Goal: Task Accomplishment & Management: Manage account settings

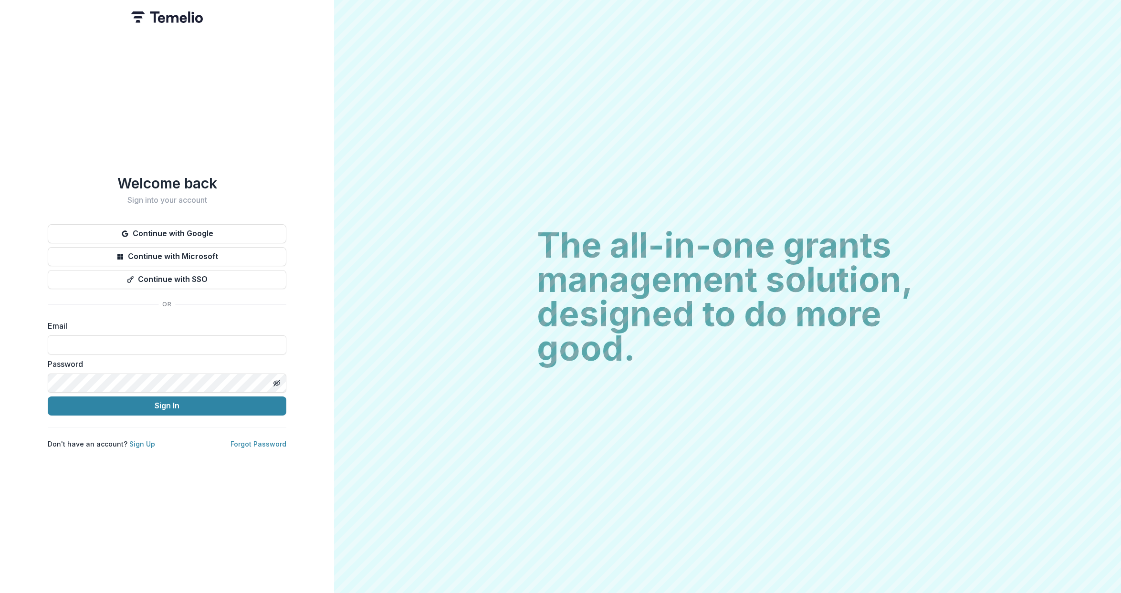
drag, startPoint x: 0, startPoint y: 0, endPoint x: 463, endPoint y: 115, distance: 477.2
click at [463, 115] on div "The all-in-one grants management solution, designed to do more good. The all-in…" at bounding box center [727, 296] width 787 height 593
click at [151, 341] on input at bounding box center [167, 344] width 239 height 19
type input "**********"
click at [397, 211] on div "The all-in-one grants management solution, designed to do more good. The all-in…" at bounding box center [727, 296] width 787 height 593
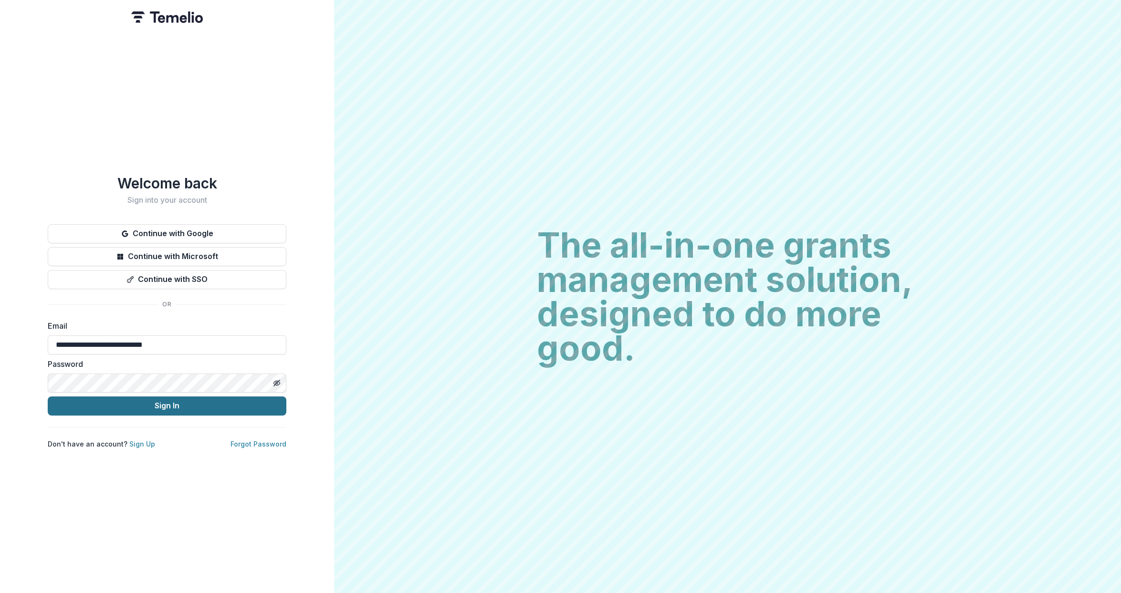
click at [136, 399] on button "Sign In" at bounding box center [167, 406] width 239 height 19
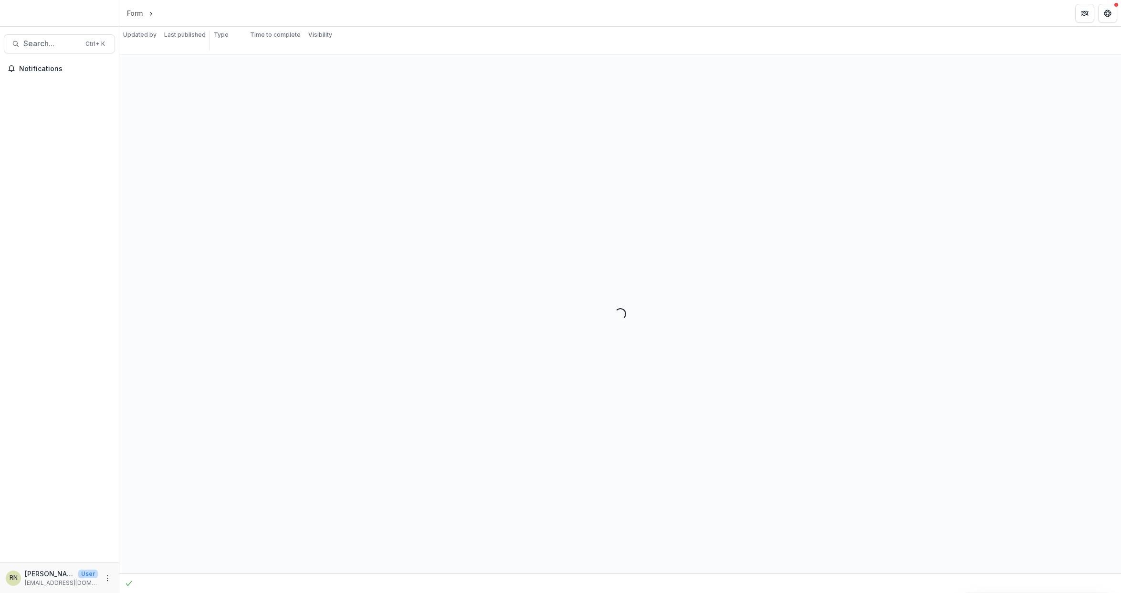
select select "********"
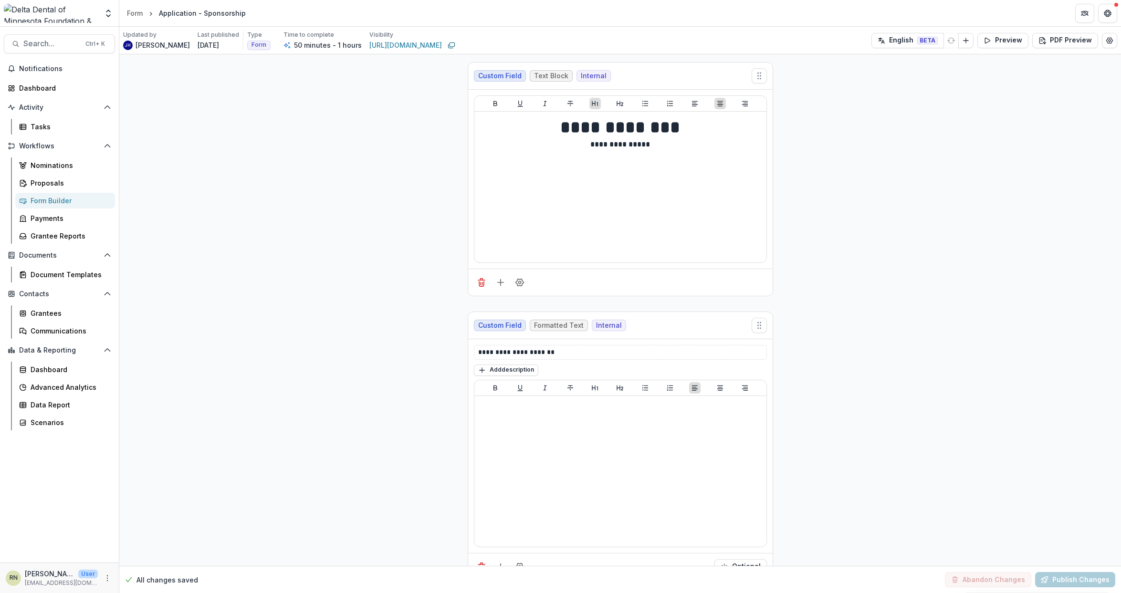
drag, startPoint x: 1106, startPoint y: 13, endPoint x: 1101, endPoint y: 62, distance: 48.4
click at [1101, 62] on div "**********" at bounding box center [560, 296] width 1121 height 593
click at [1107, 42] on icon "Edit Form Settings" at bounding box center [1110, 41] width 8 height 8
click at [36, 85] on div "Dashboard" at bounding box center [63, 88] width 88 height 10
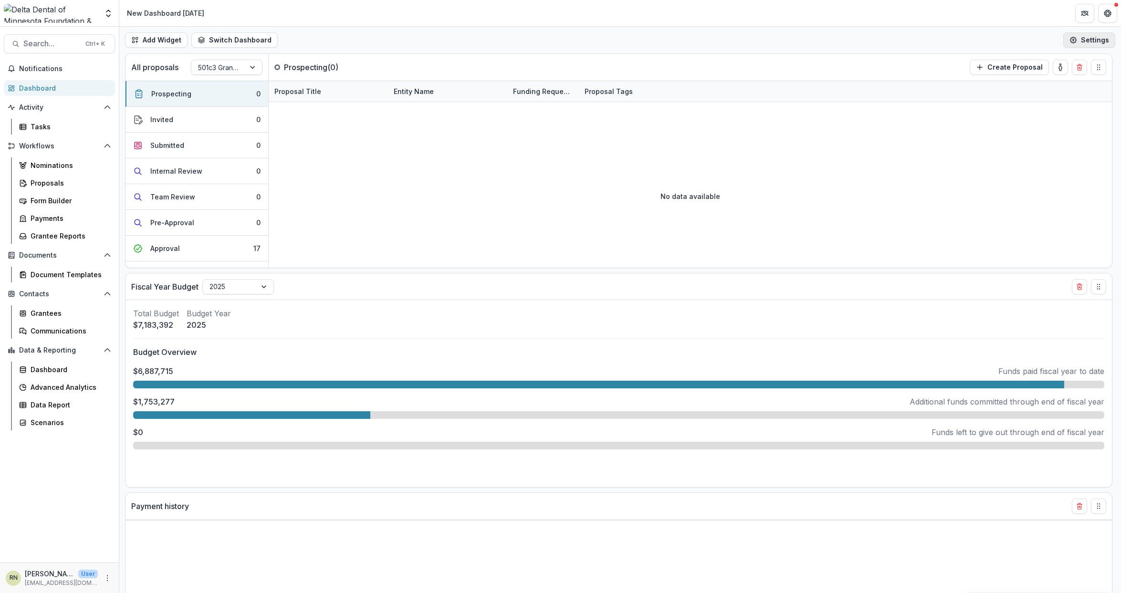
click at [1085, 40] on button "Settings" at bounding box center [1089, 39] width 52 height 15
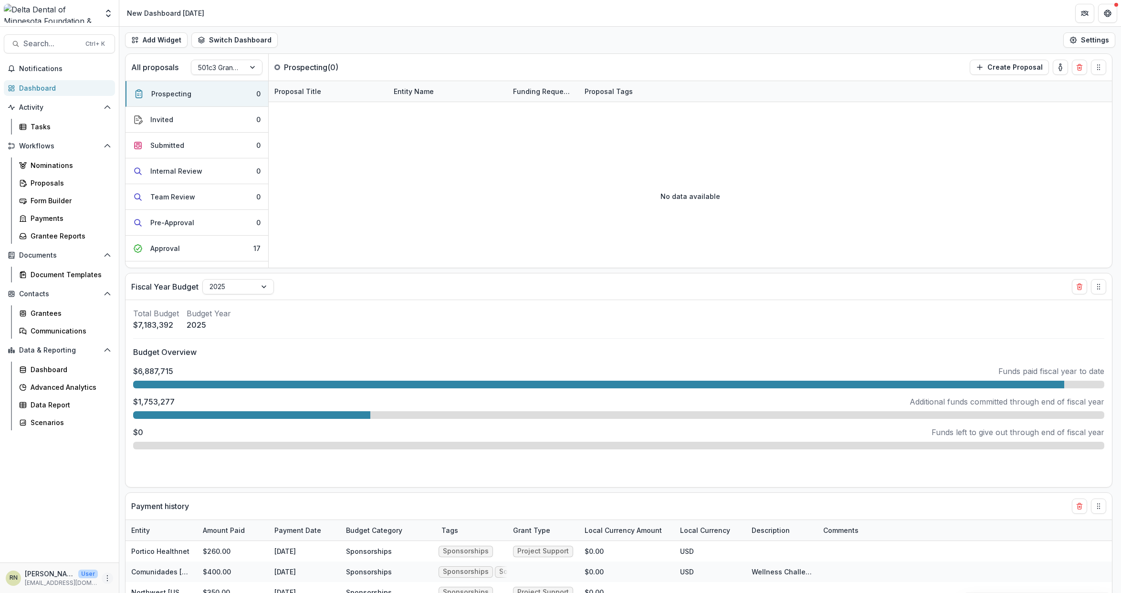
click at [108, 579] on icon "More" at bounding box center [108, 578] width 8 height 8
click at [69, 499] on div "Notifications Dashboard Activity Tasks Workflows Nominations Proposals Form Bui…" at bounding box center [59, 311] width 119 height 501
click at [57, 311] on div "Grantees" at bounding box center [69, 313] width 77 height 10
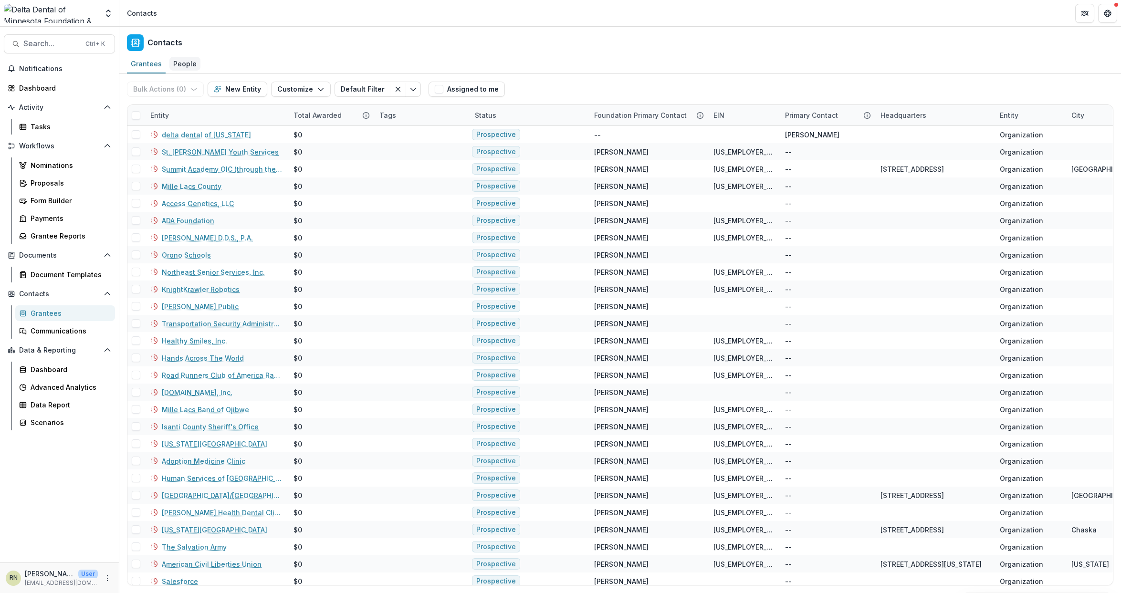
click at [186, 65] on div "People" at bounding box center [184, 64] width 31 height 14
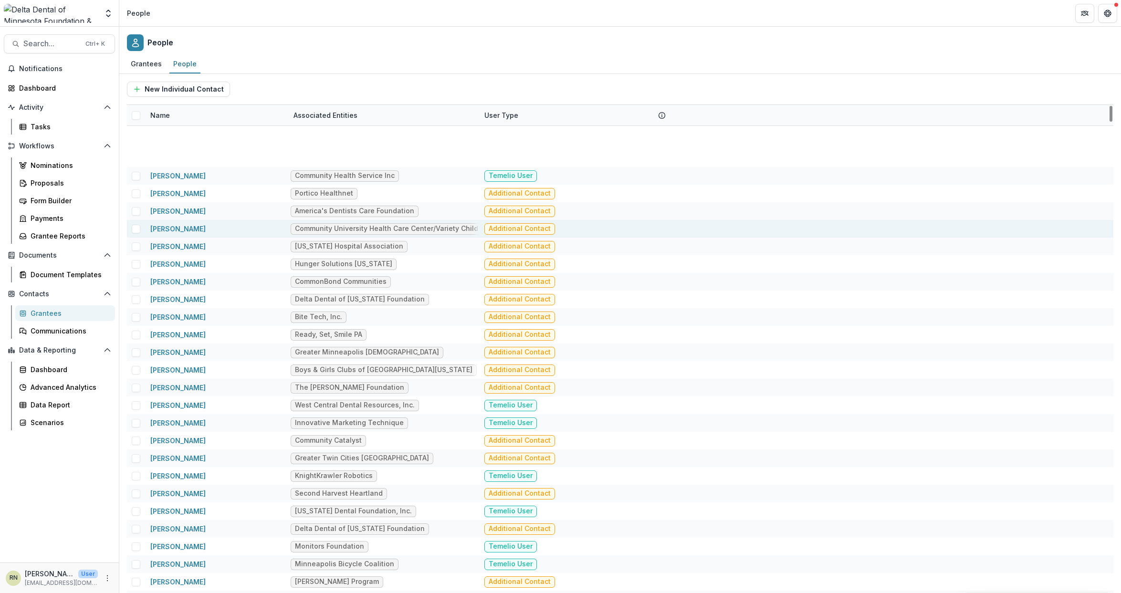
scroll to position [429, 0]
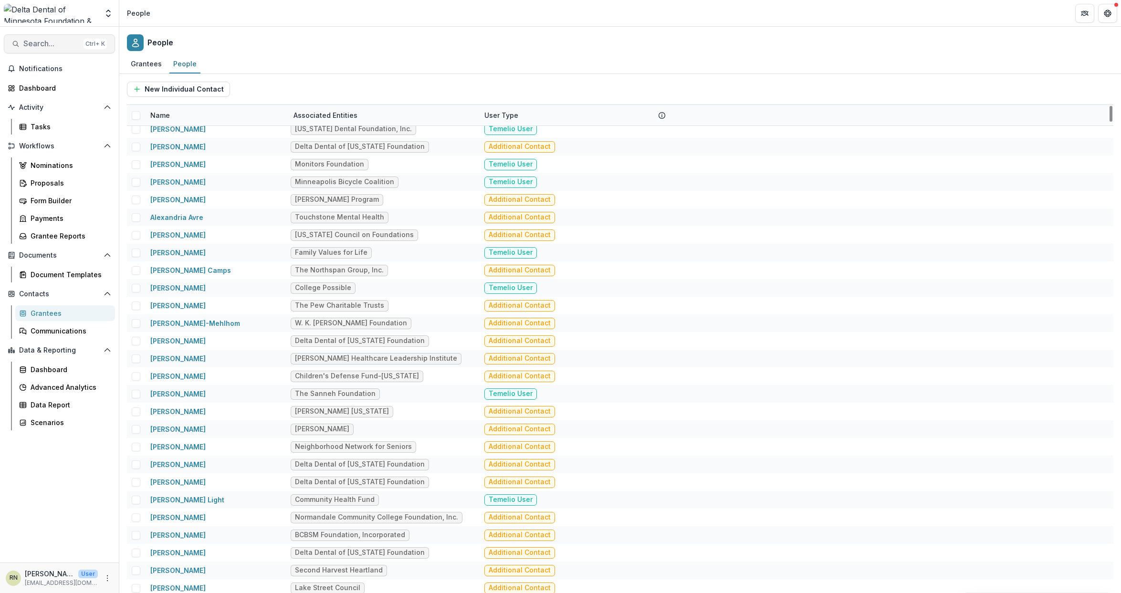
click at [36, 39] on span "Search..." at bounding box center [51, 43] width 56 height 9
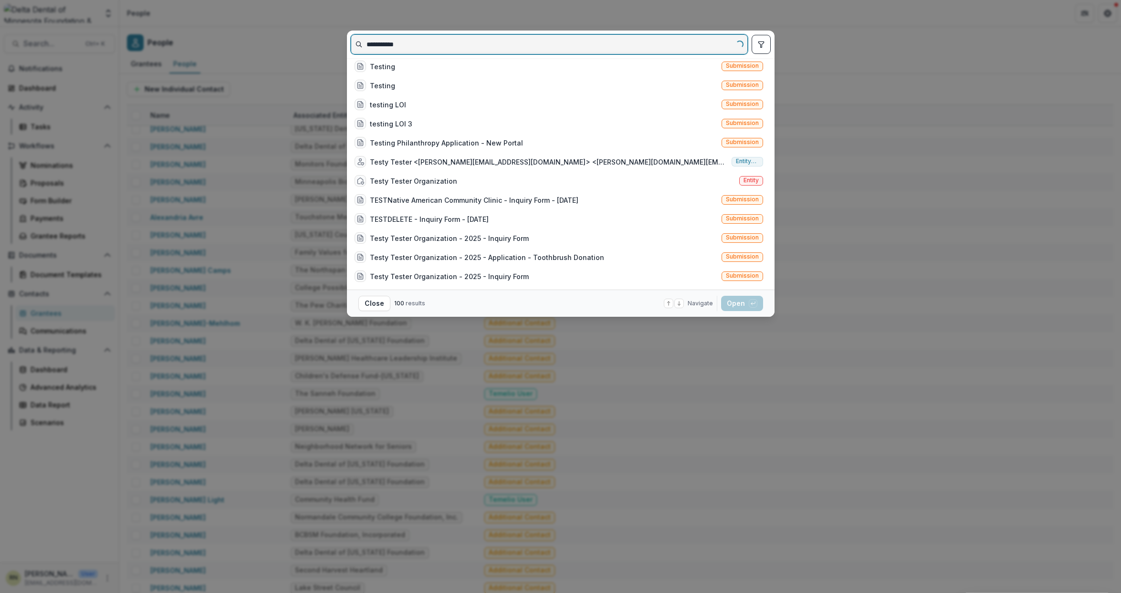
scroll to position [0, 0]
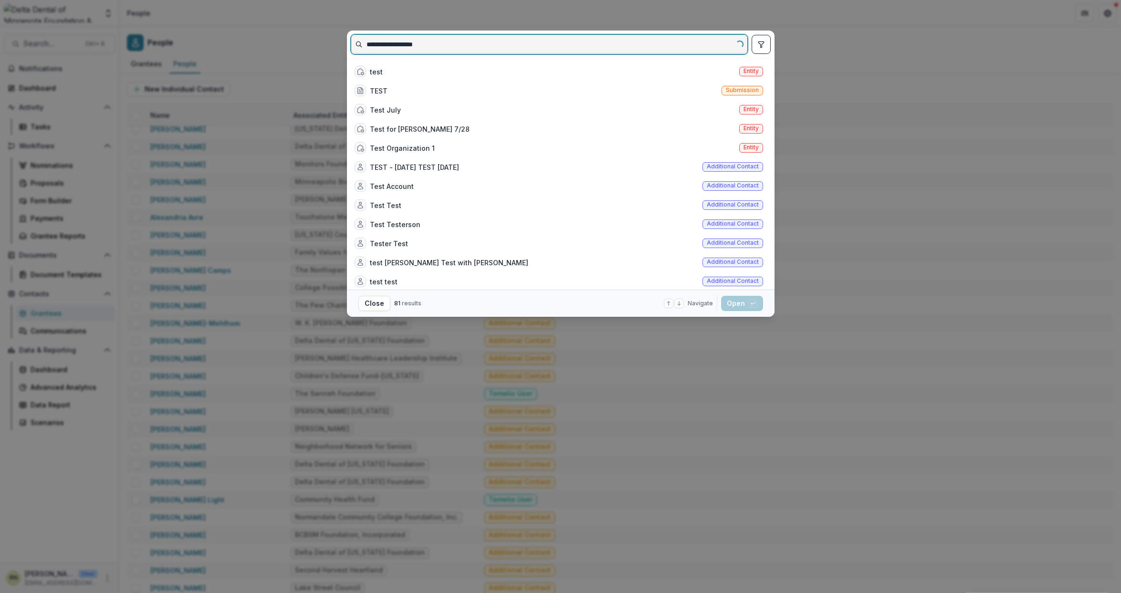
type input "**********"
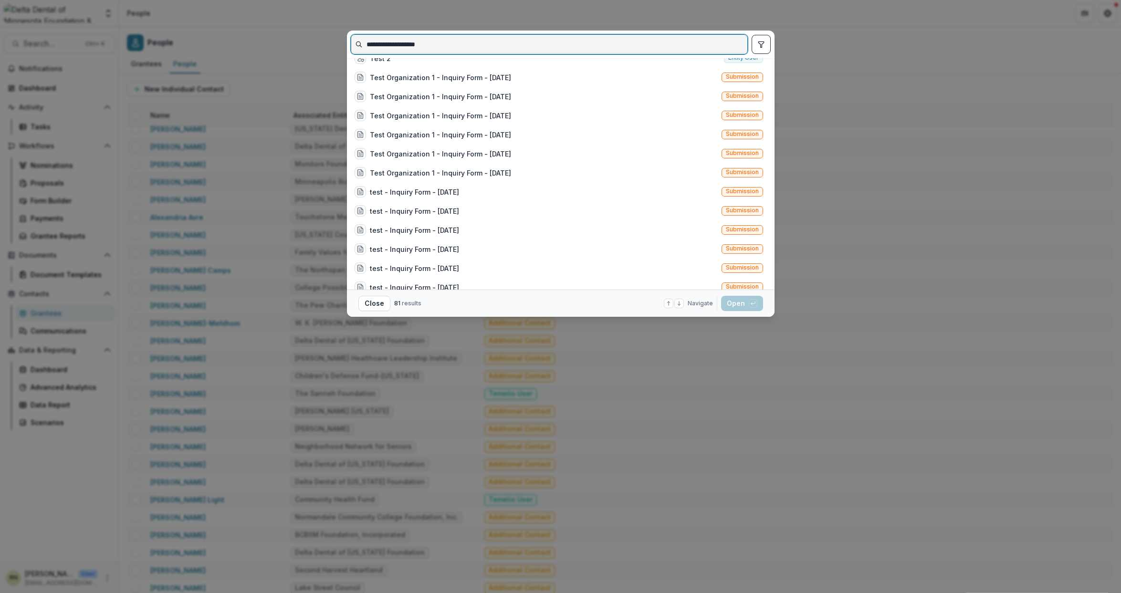
scroll to position [334, 0]
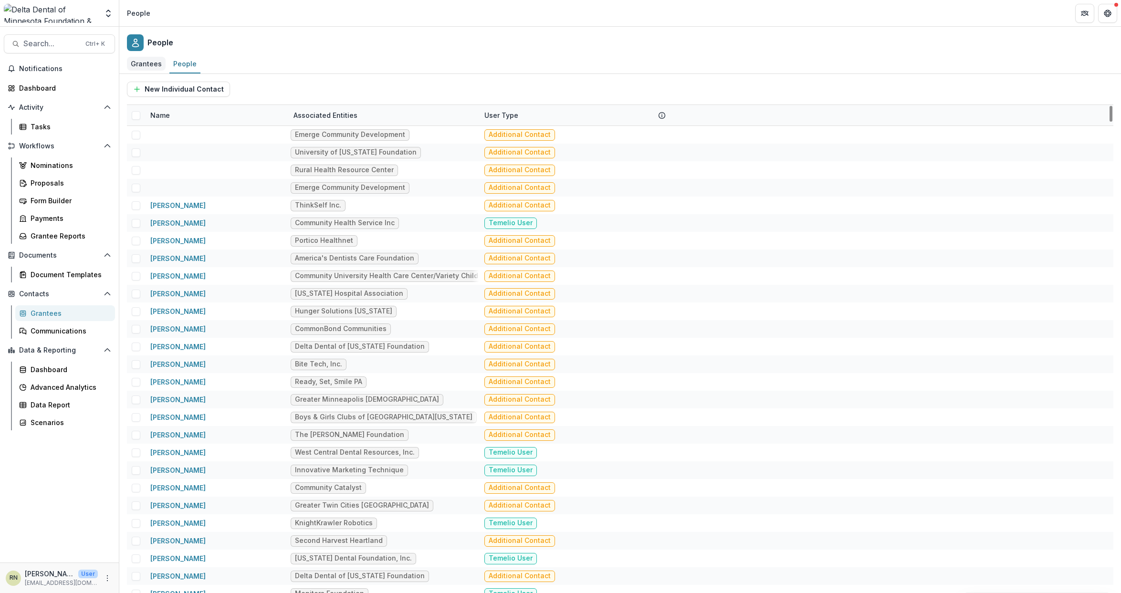
click at [149, 62] on div "Grantees" at bounding box center [146, 64] width 39 height 14
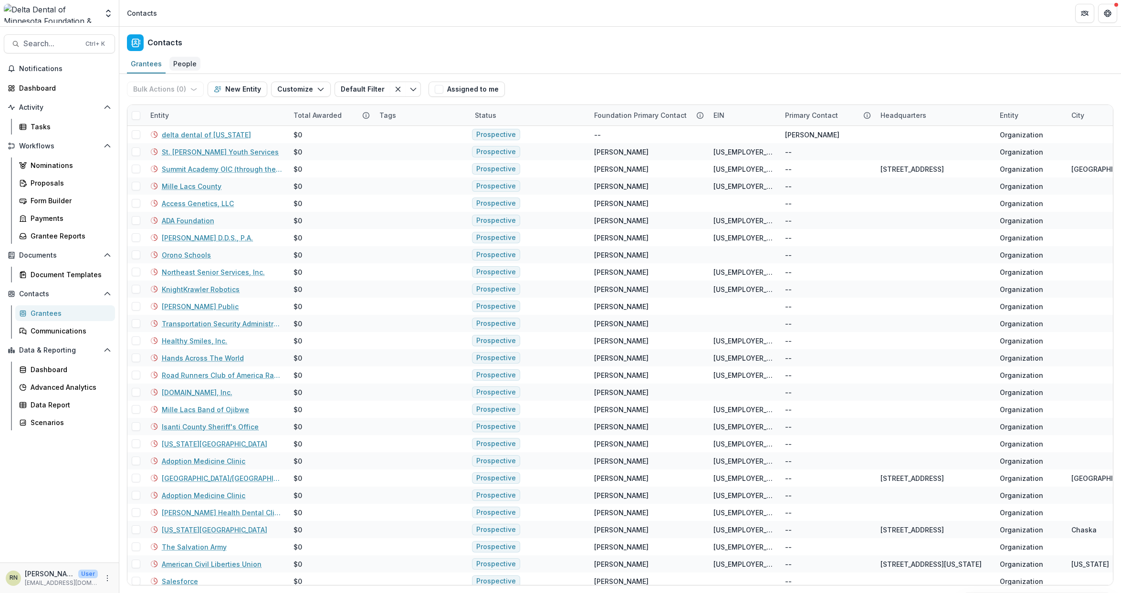
click at [184, 63] on div "People" at bounding box center [184, 64] width 31 height 14
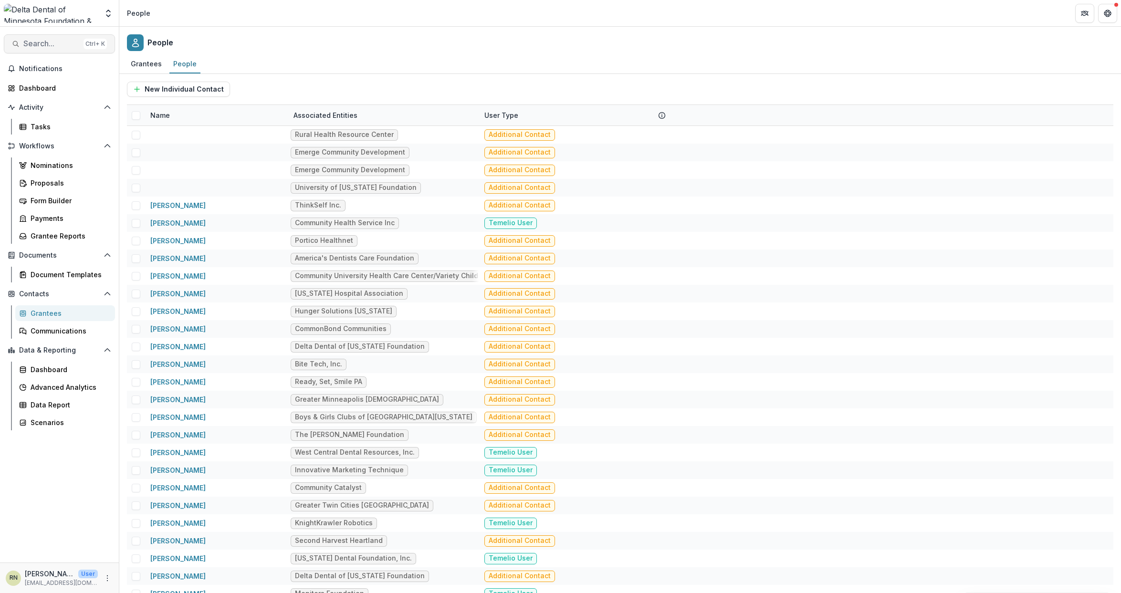
click at [37, 48] on span "Search..." at bounding box center [51, 43] width 56 height 9
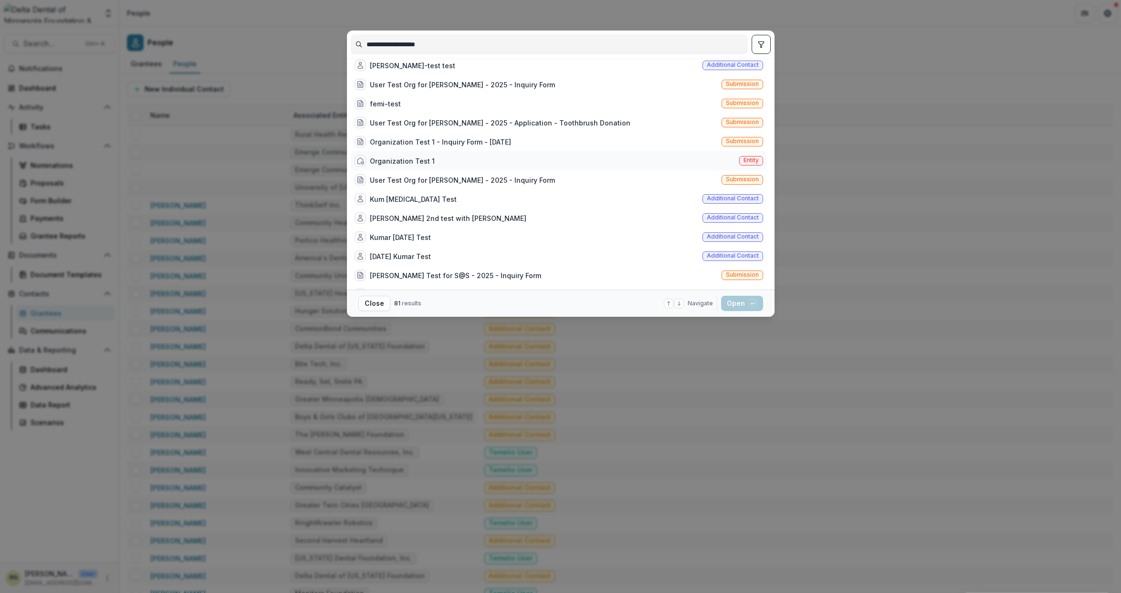
scroll to position [1322, 0]
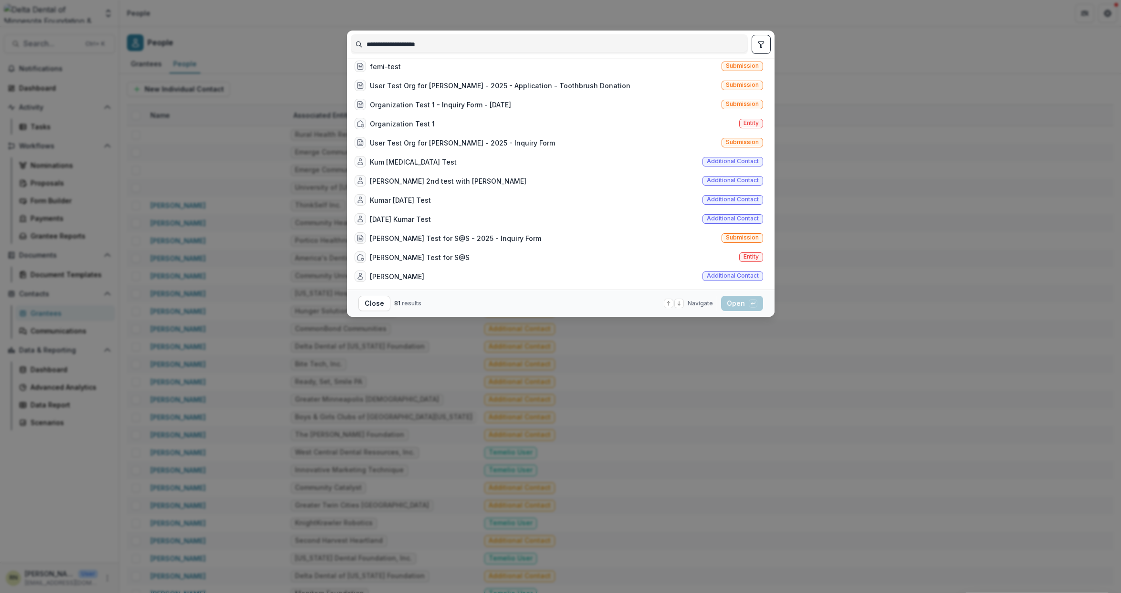
click at [546, 46] on input "**********" at bounding box center [549, 44] width 396 height 15
type input "**********"
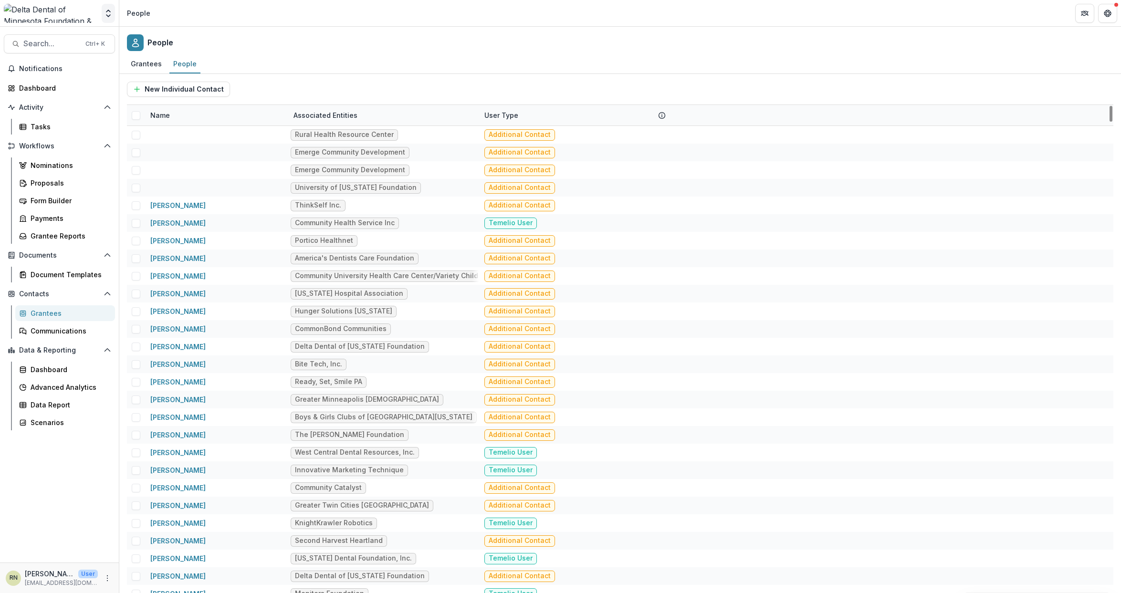
click at [110, 16] on icon "Open entity switcher" at bounding box center [109, 14] width 10 height 10
click at [316, 38] on div "People" at bounding box center [620, 41] width 1002 height 28
click at [106, 580] on icon "More" at bounding box center [108, 578] width 8 height 8
click at [151, 560] on link "User Settings" at bounding box center [170, 558] width 102 height 16
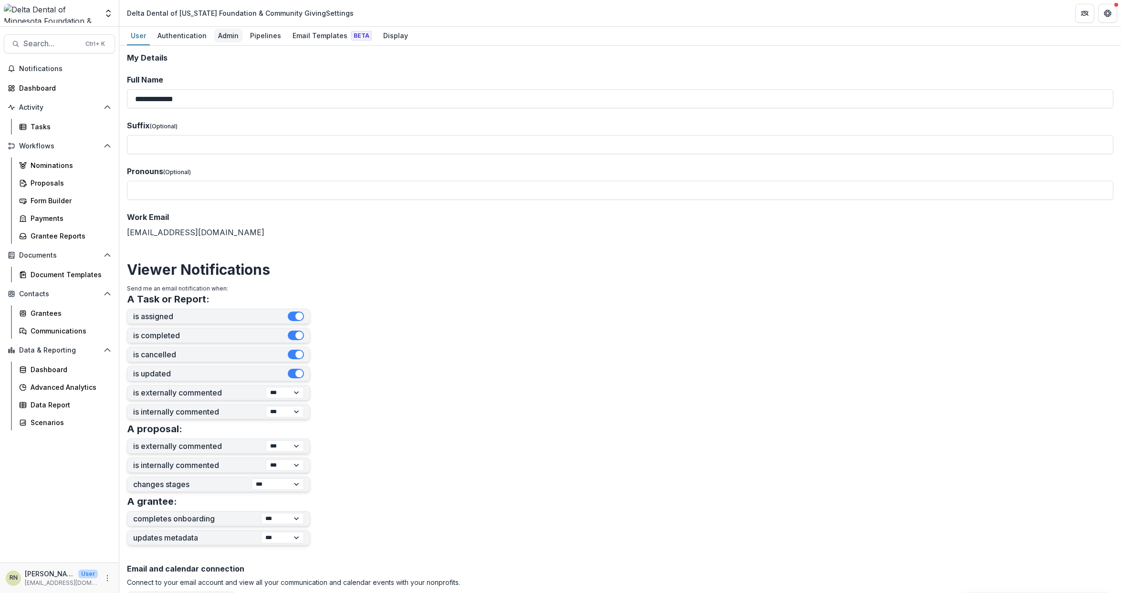
click at [236, 34] on div "Admin" at bounding box center [228, 36] width 28 height 14
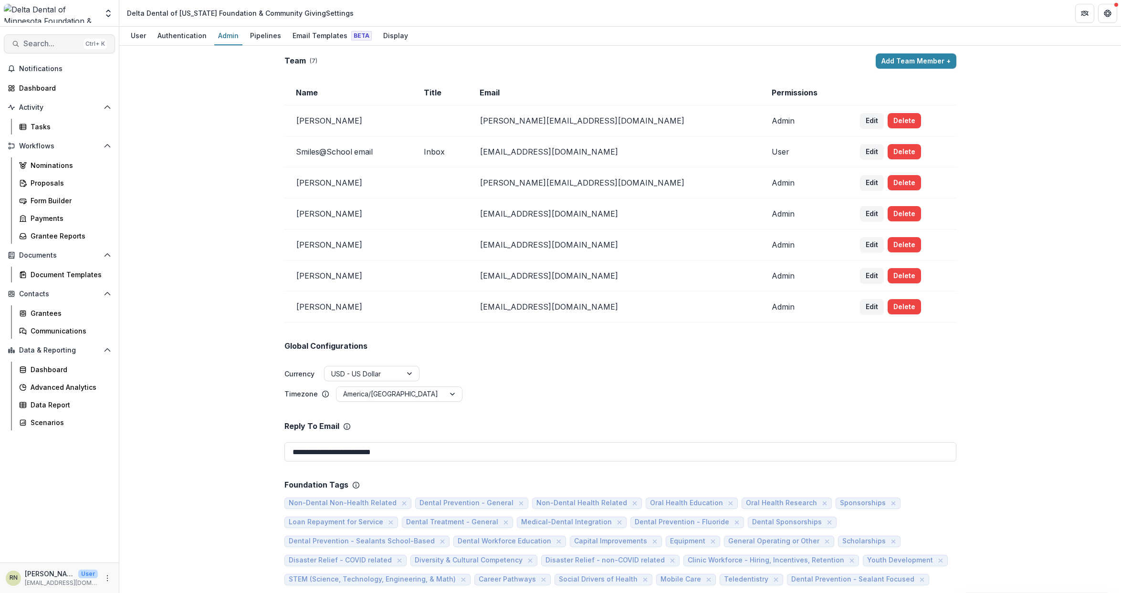
click at [60, 40] on span "Search..." at bounding box center [51, 43] width 56 height 9
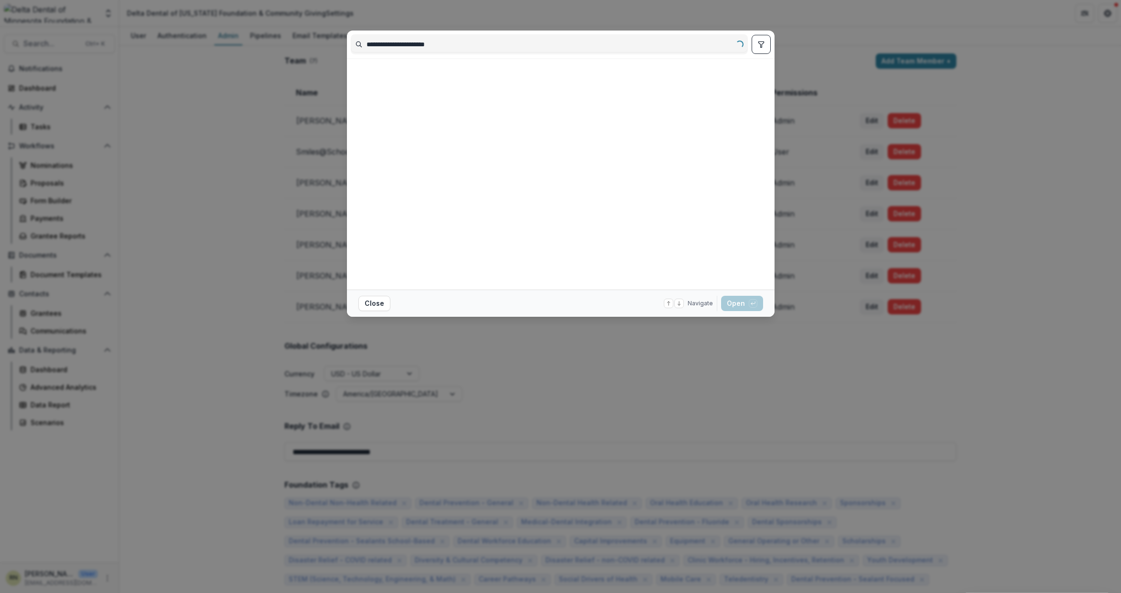
click at [467, 52] on div "**********" at bounding box center [549, 44] width 397 height 20
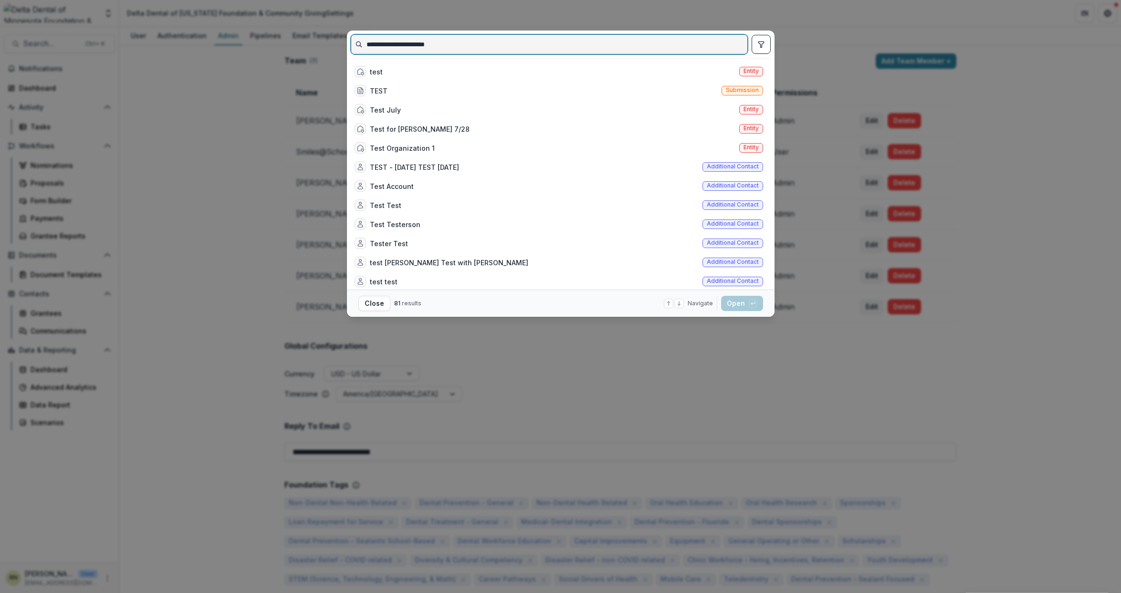
drag, startPoint x: 463, startPoint y: 46, endPoint x: 257, endPoint y: 44, distance: 206.6
click at [258, 43] on div "**********" at bounding box center [560, 296] width 1121 height 593
type input "****"
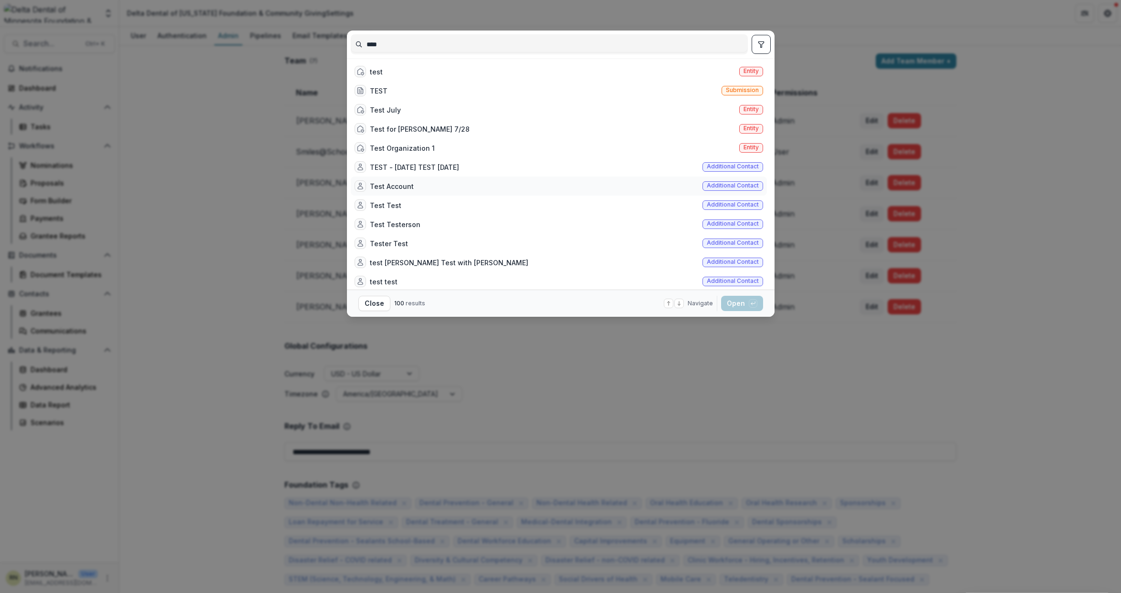
click at [443, 187] on div "Test Account Additional contact" at bounding box center [559, 186] width 416 height 19
click at [741, 303] on button "Open with enter key" at bounding box center [742, 303] width 42 height 15
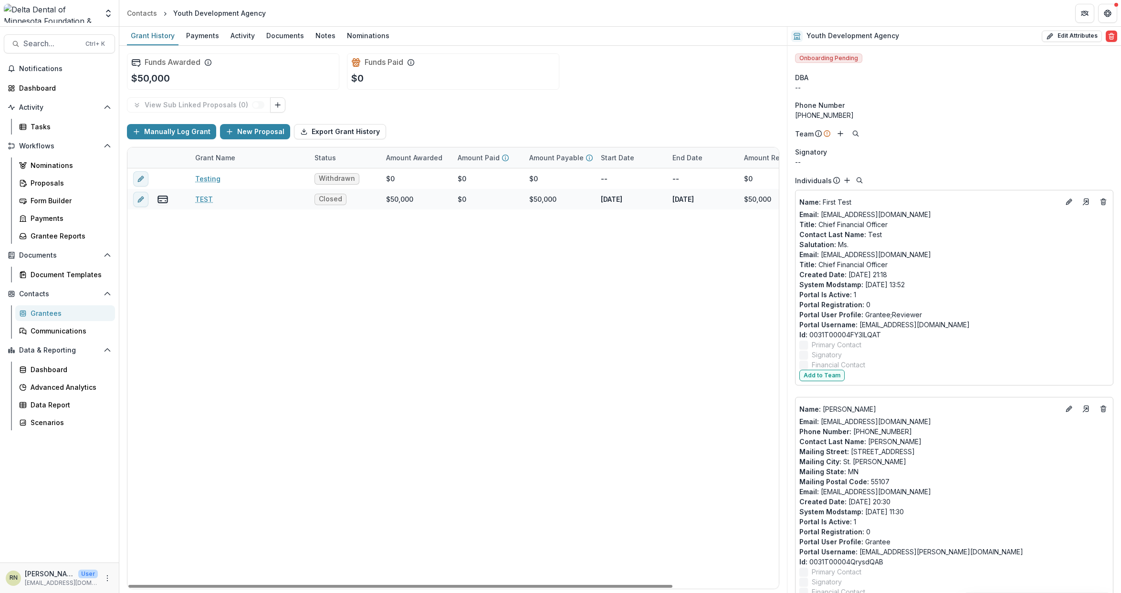
click at [346, 317] on div "Testing Withdrawn $0 $0 $0 -- -- $0 Project Support - Foundation TEST Closed $5…" at bounding box center [516, 378] width 778 height 420
click at [1064, 33] on button "Edit Attributes" at bounding box center [1072, 36] width 60 height 11
select select
select select "**********"
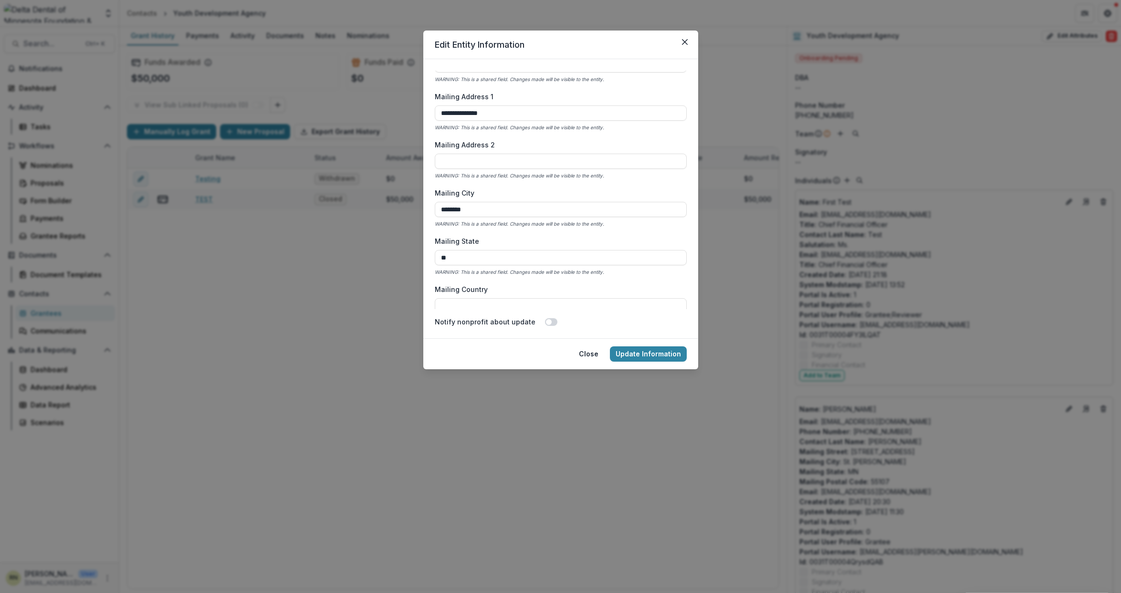
scroll to position [859, 0]
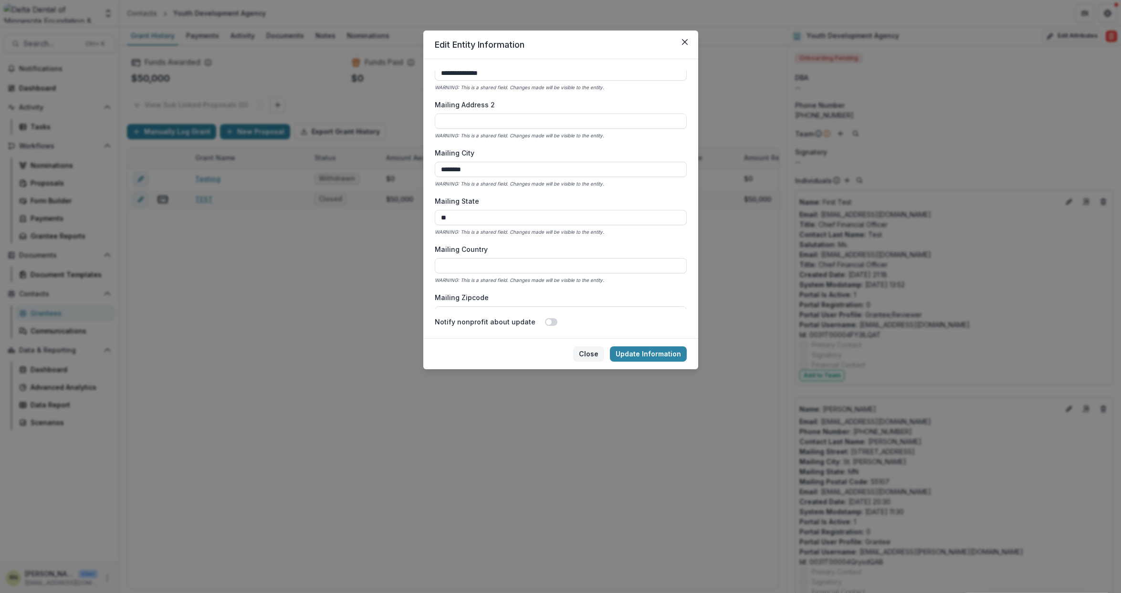
click at [590, 349] on button "Close" at bounding box center [588, 353] width 31 height 15
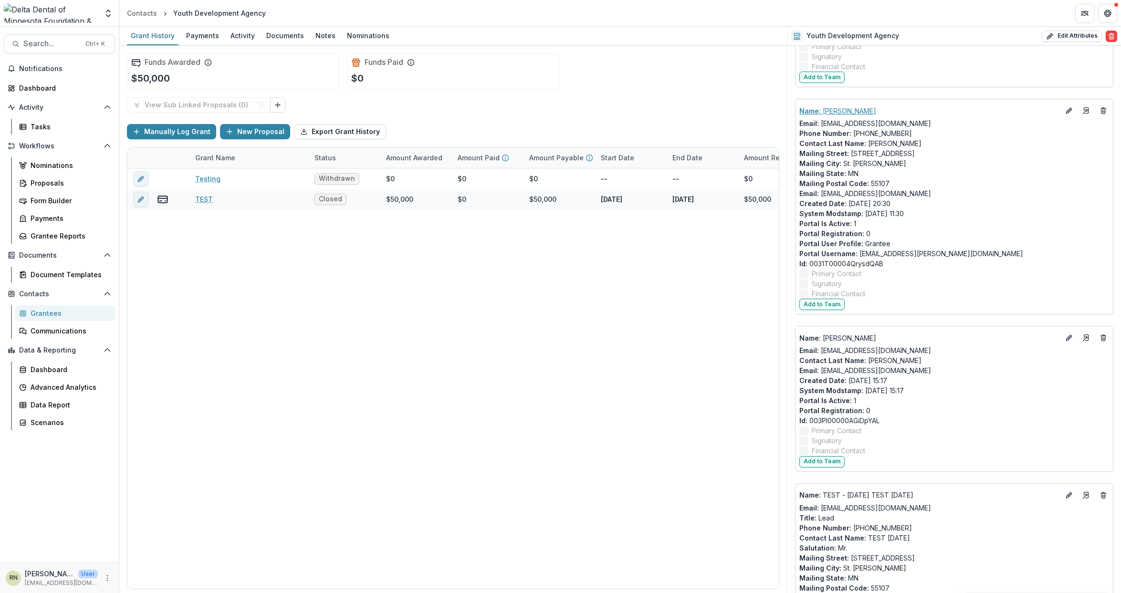
scroll to position [0, 0]
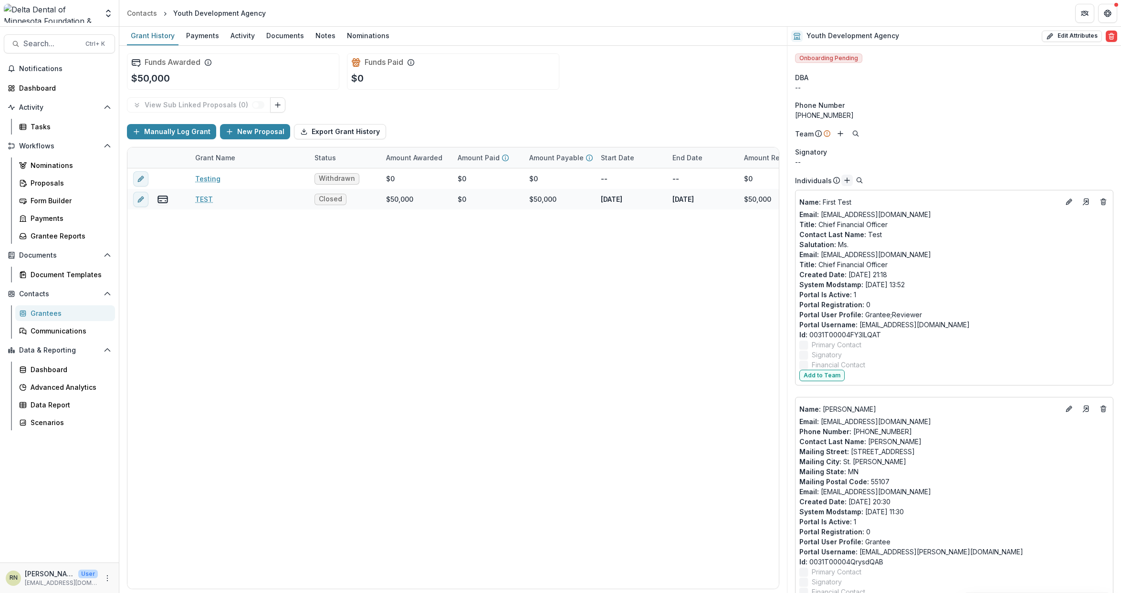
click at [845, 180] on line "Add" at bounding box center [847, 180] width 5 height 0
click at [844, 181] on icon "Add" at bounding box center [847, 181] width 8 height 8
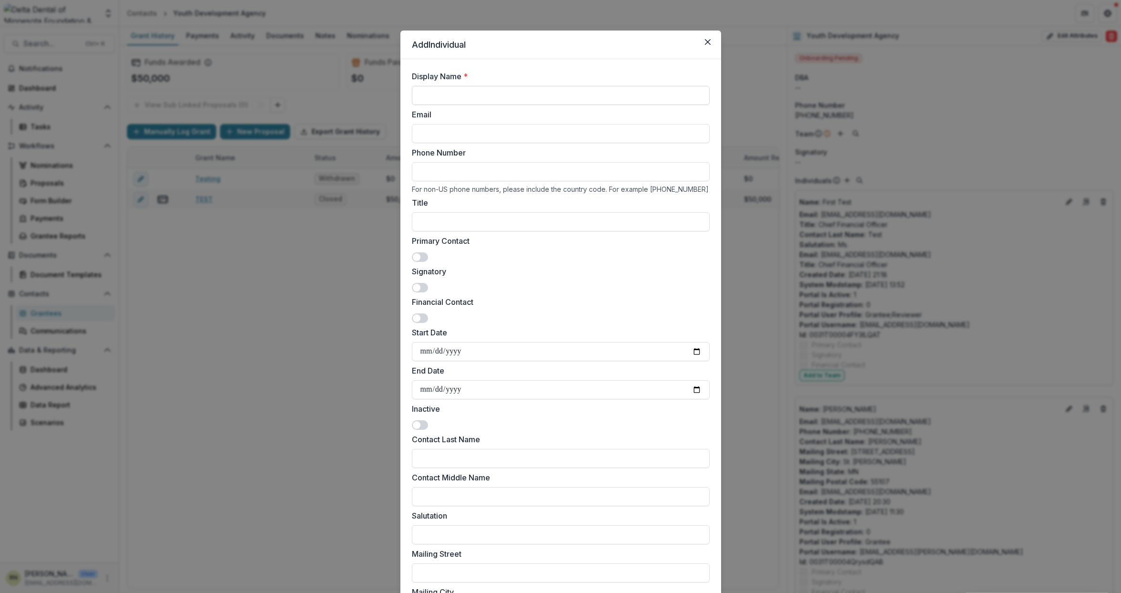
click at [469, 93] on input "Display Name *" at bounding box center [561, 95] width 298 height 19
paste input "**********"
type input "**********"
click at [434, 131] on input "**********" at bounding box center [561, 133] width 298 height 19
type input "**********"
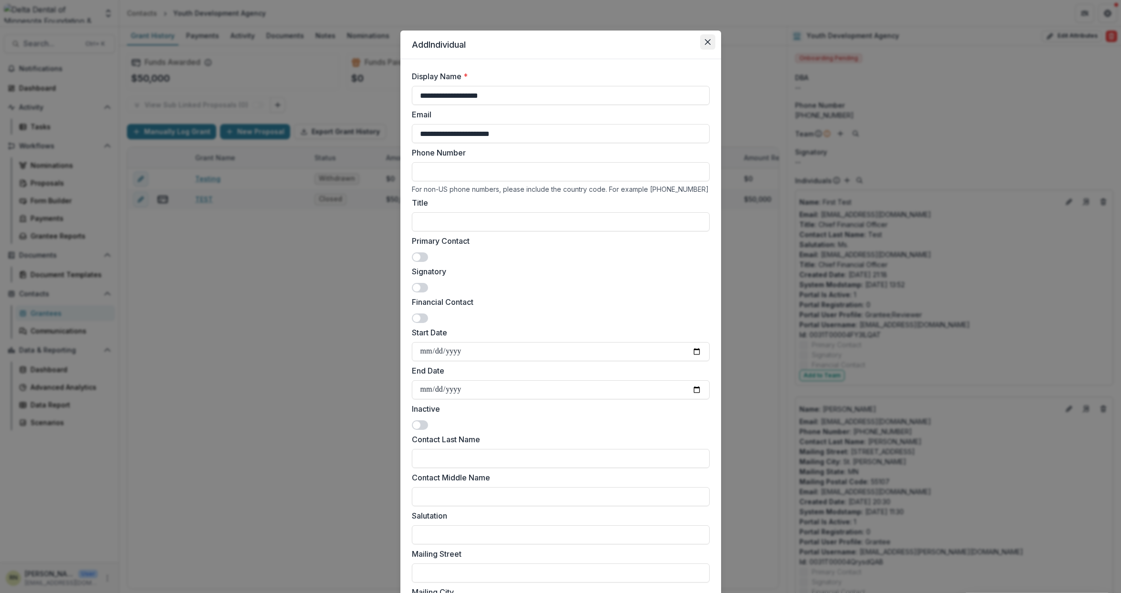
click at [708, 43] on icon "Close" at bounding box center [708, 42] width 6 height 6
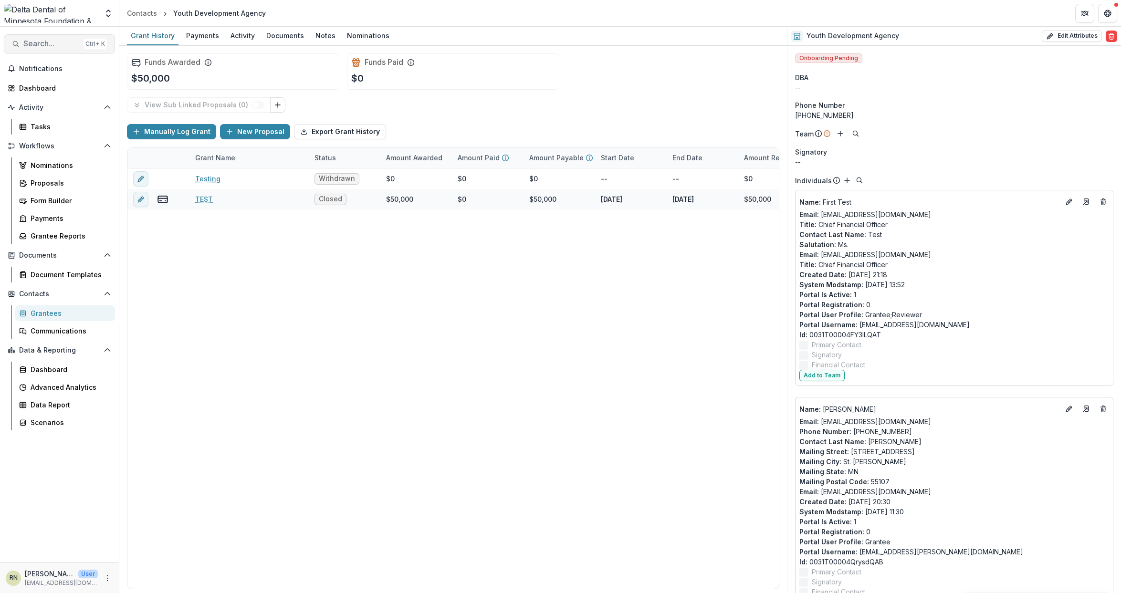
click at [59, 36] on button "Search... Ctrl + K" at bounding box center [59, 43] width 111 height 19
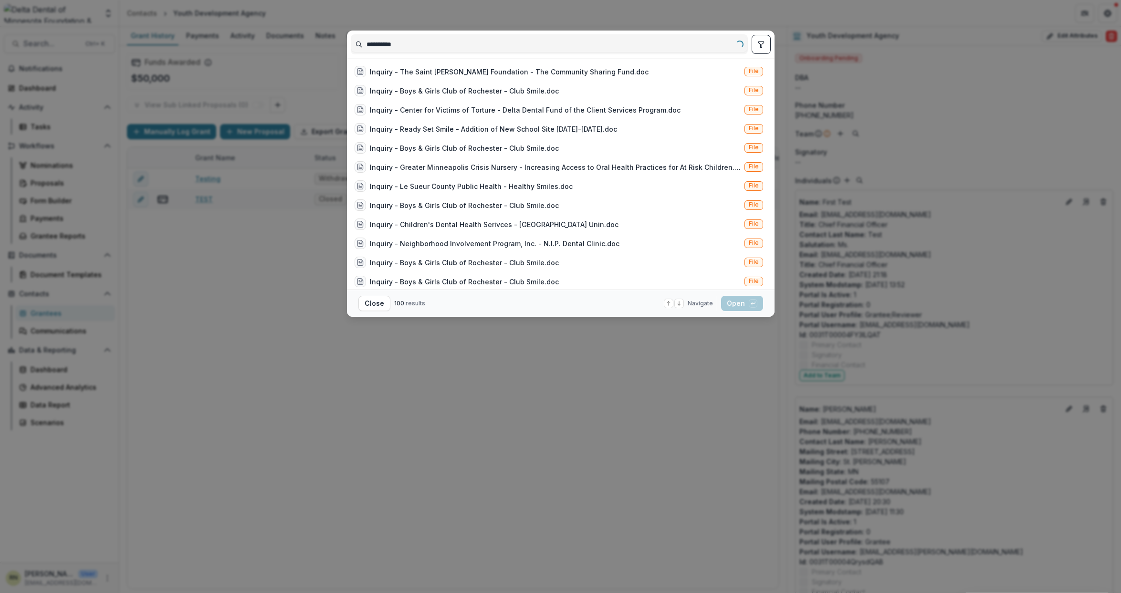
type input "**********"
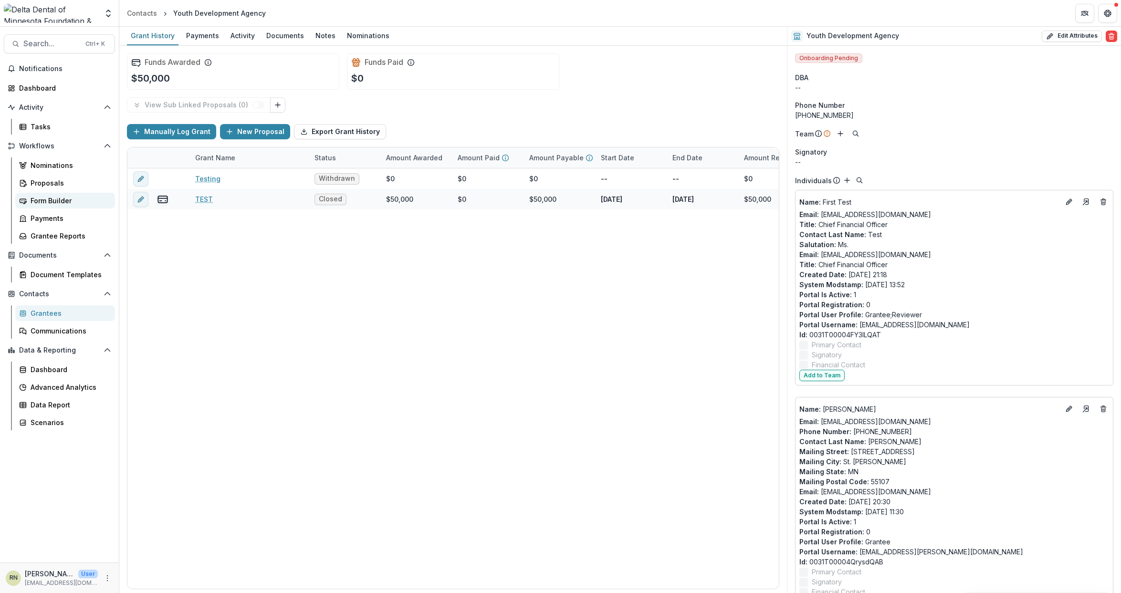
click at [67, 203] on div "Form Builder" at bounding box center [69, 201] width 77 height 10
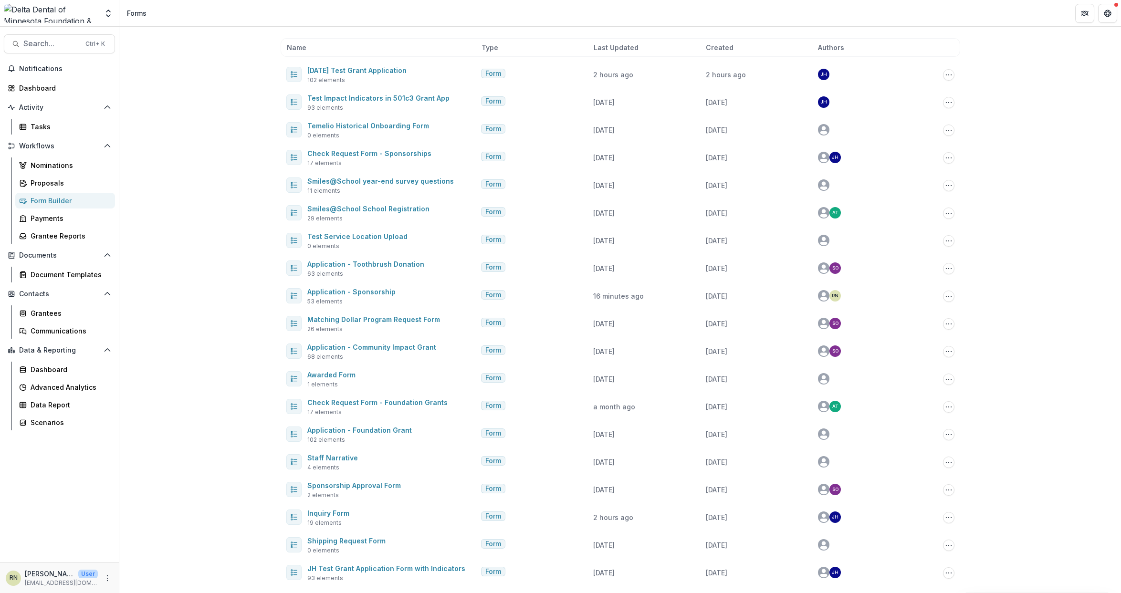
scroll to position [39, 0]
click at [326, 514] on link "Inquiry Form" at bounding box center [328, 512] width 42 height 8
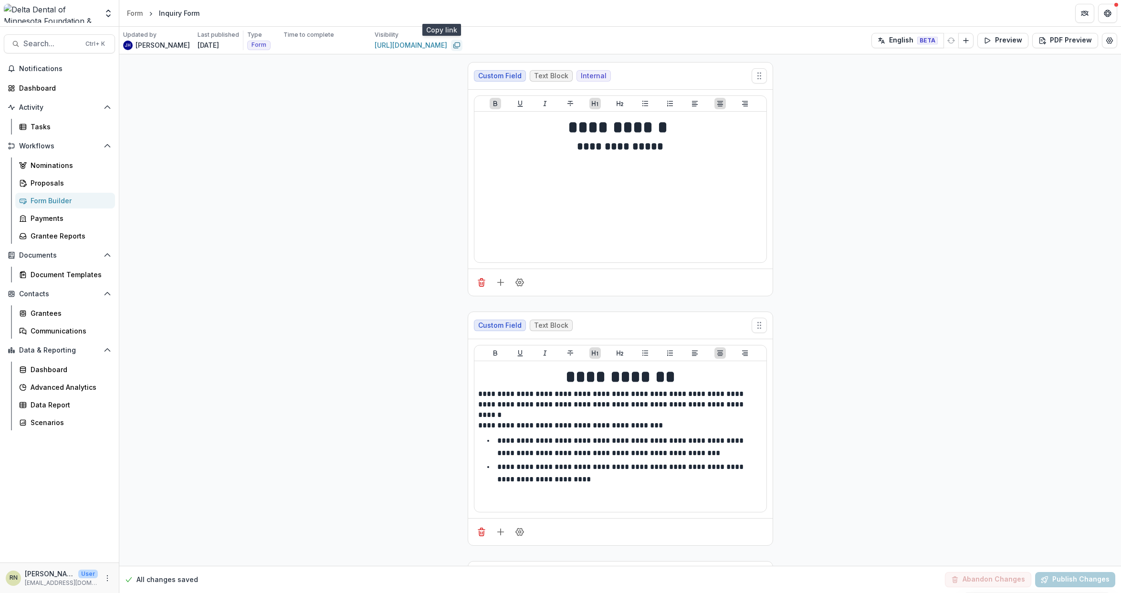
click at [453, 45] on icon "Copy link" at bounding box center [457, 46] width 8 height 8
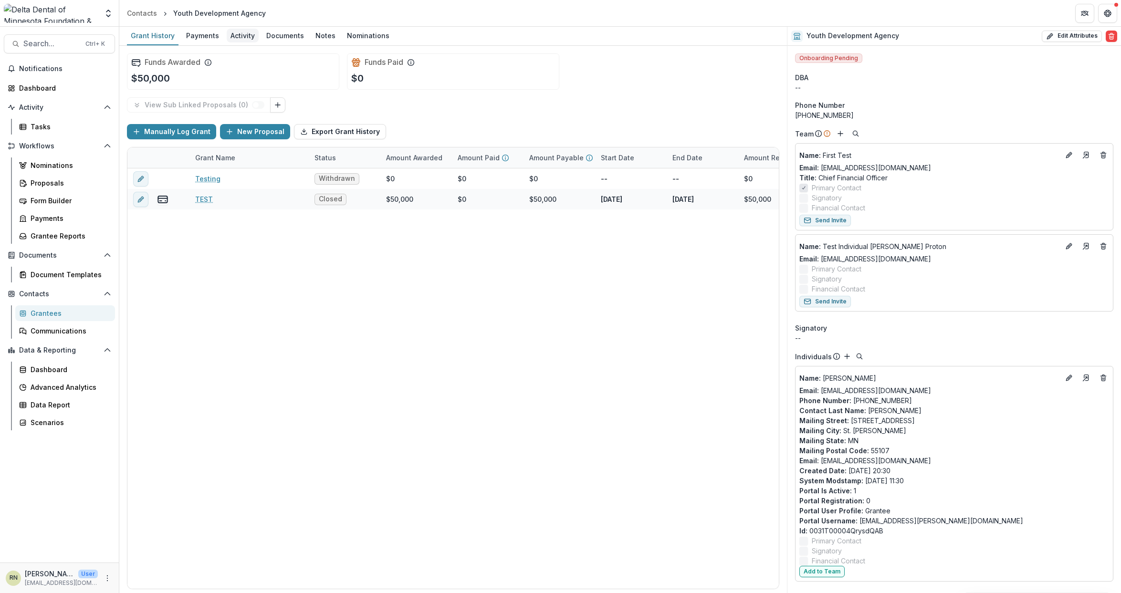
click at [235, 32] on div "Activity" at bounding box center [243, 36] width 32 height 14
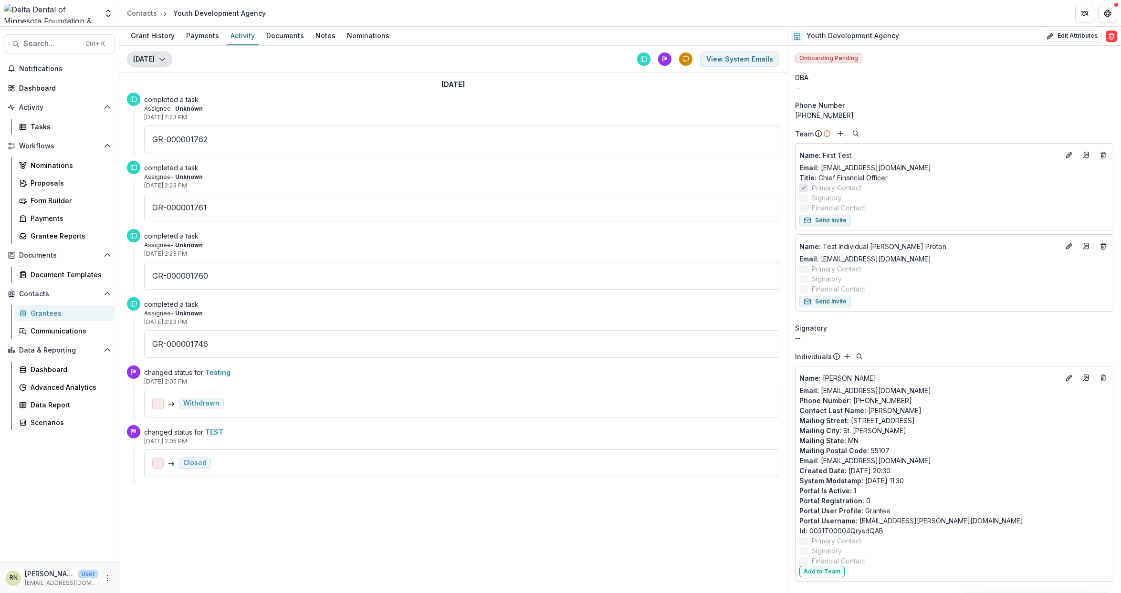
click at [160, 60] on polyline "button" at bounding box center [161, 59] width 5 height 3
click at [439, 12] on header "Contacts Youth Development Agency" at bounding box center [620, 13] width 1002 height 26
click at [738, 59] on button "View System Emails" at bounding box center [739, 59] width 79 height 15
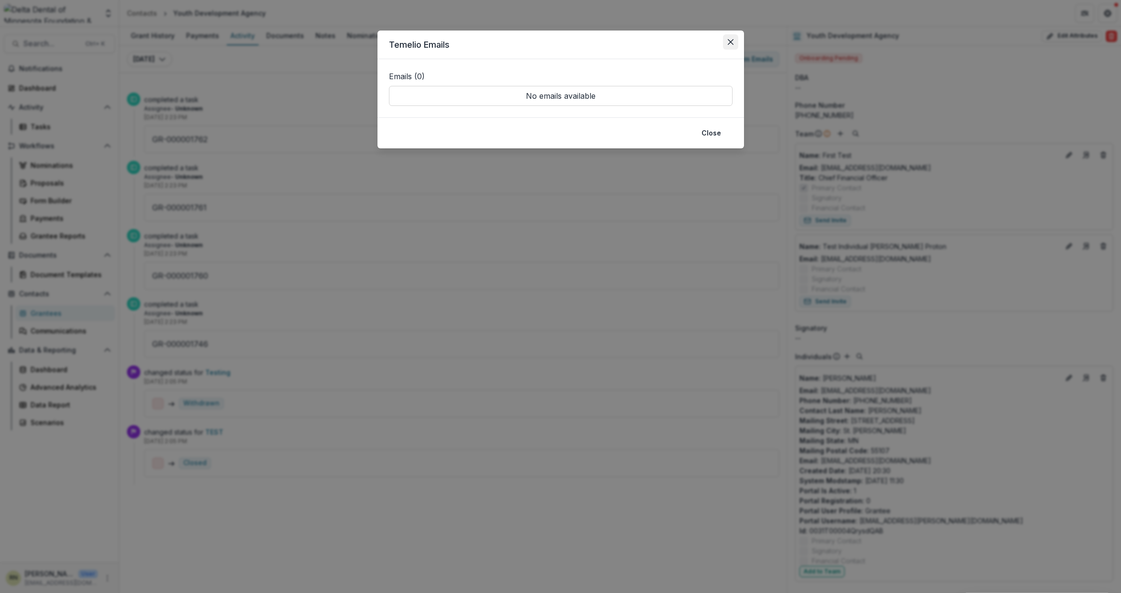
click at [731, 38] on button "Close" at bounding box center [730, 41] width 15 height 15
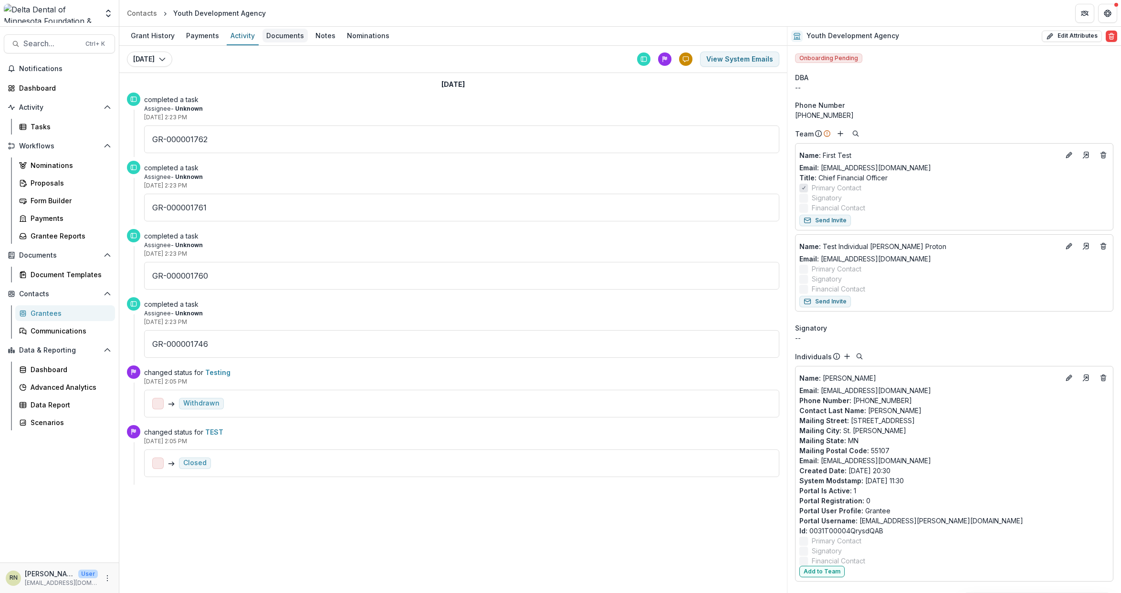
click at [280, 40] on div "Documents" at bounding box center [284, 36] width 45 height 14
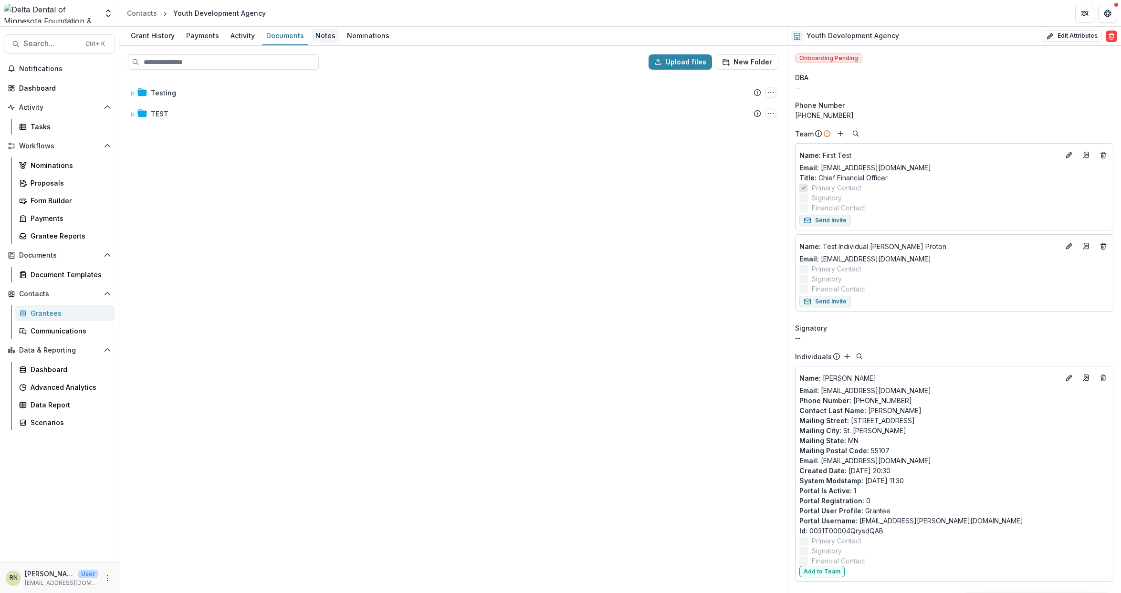
click at [322, 33] on div "Notes" at bounding box center [326, 36] width 28 height 14
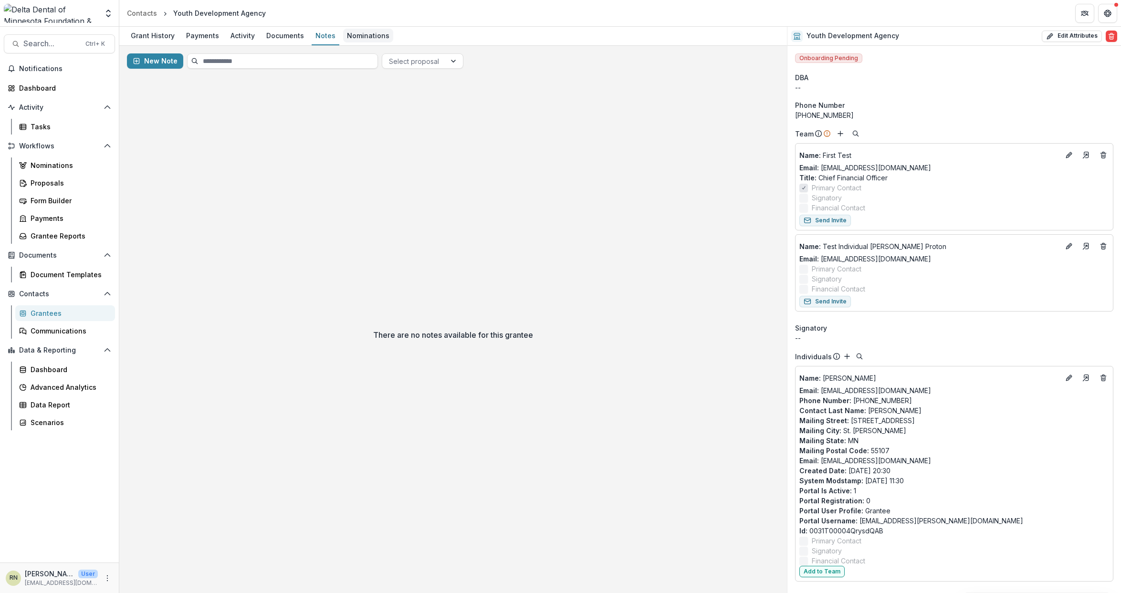
click at [369, 34] on div "Nominations" at bounding box center [368, 36] width 50 height 14
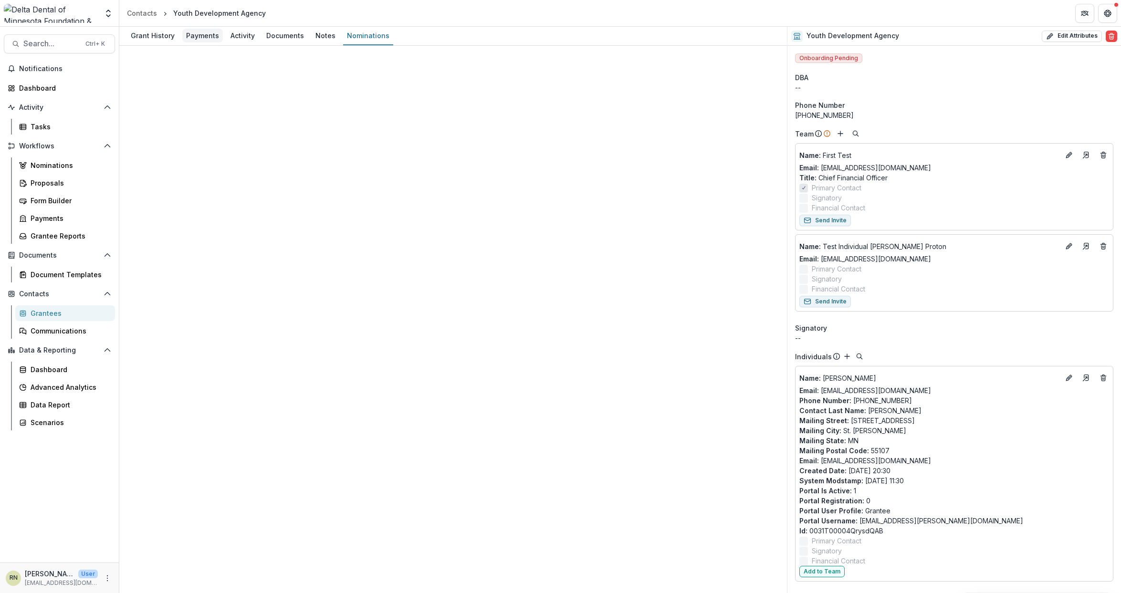
click at [208, 37] on div "Payments" at bounding box center [202, 36] width 41 height 14
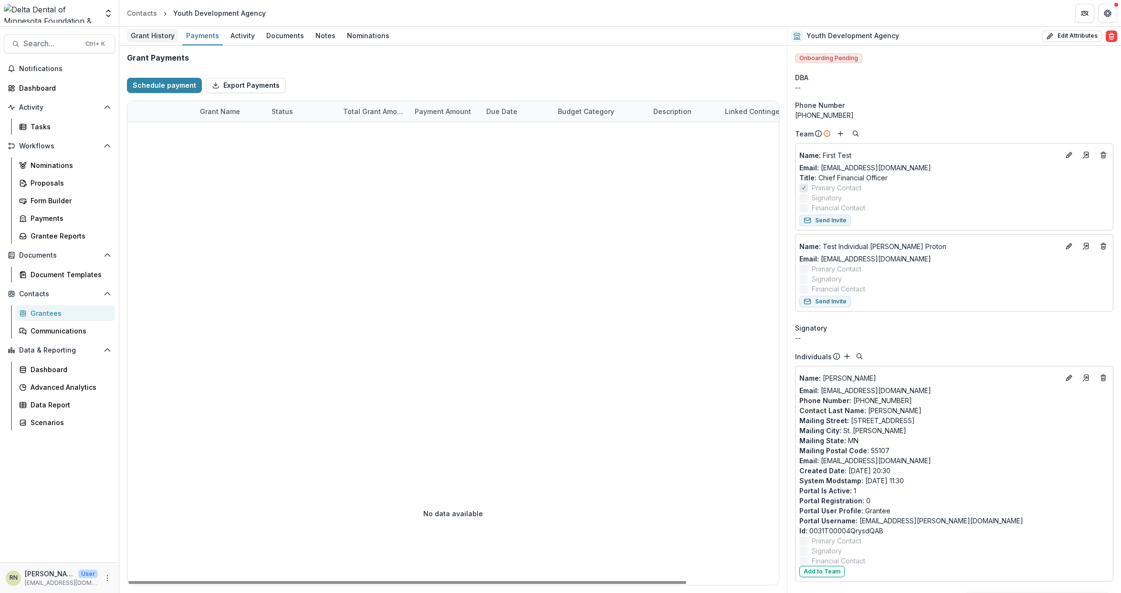
click at [160, 37] on div "Grant History" at bounding box center [153, 36] width 52 height 14
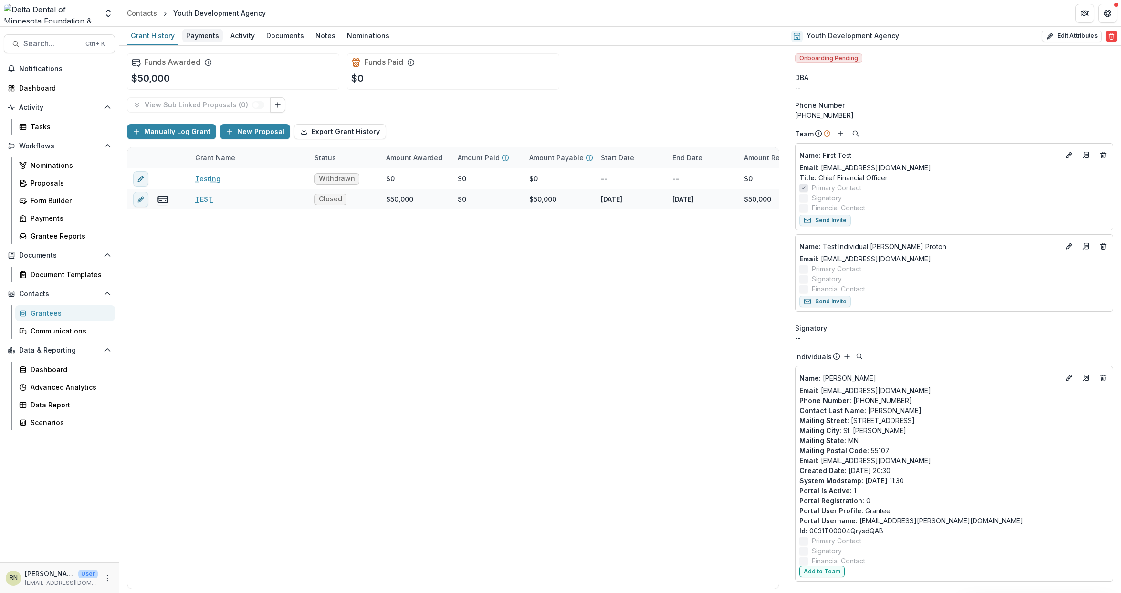
click at [208, 35] on div "Payments" at bounding box center [202, 36] width 41 height 14
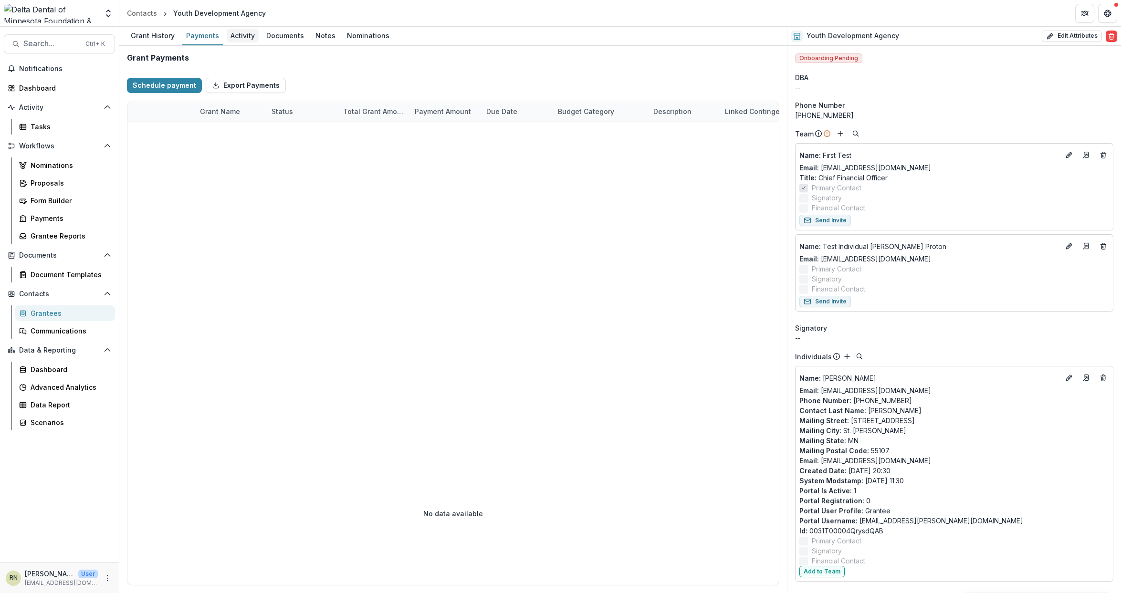
click at [248, 38] on div "Activity" at bounding box center [243, 36] width 32 height 14
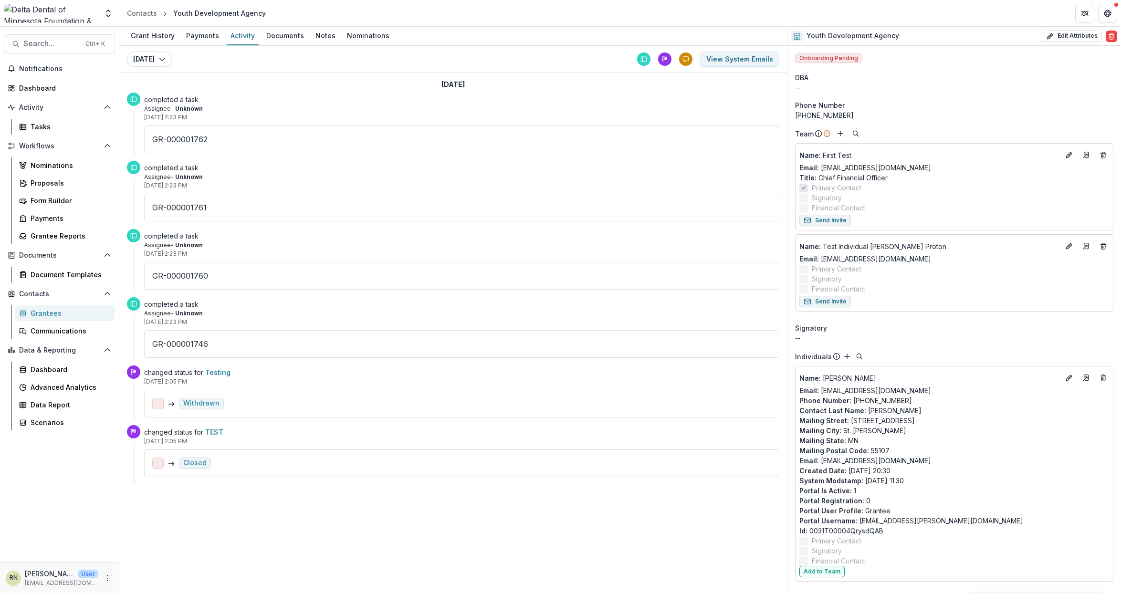
click at [455, 90] on div "July 15, 2025" at bounding box center [453, 85] width 652 height 16
click at [296, 39] on div "Documents" at bounding box center [284, 36] width 45 height 14
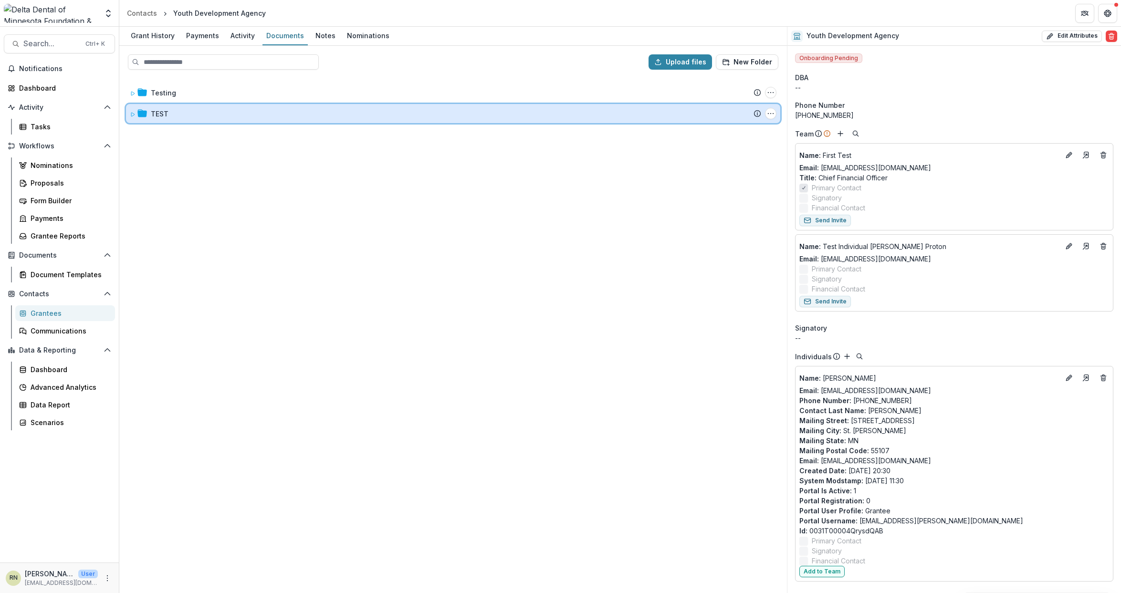
click at [132, 114] on icon at bounding box center [133, 115] width 6 height 6
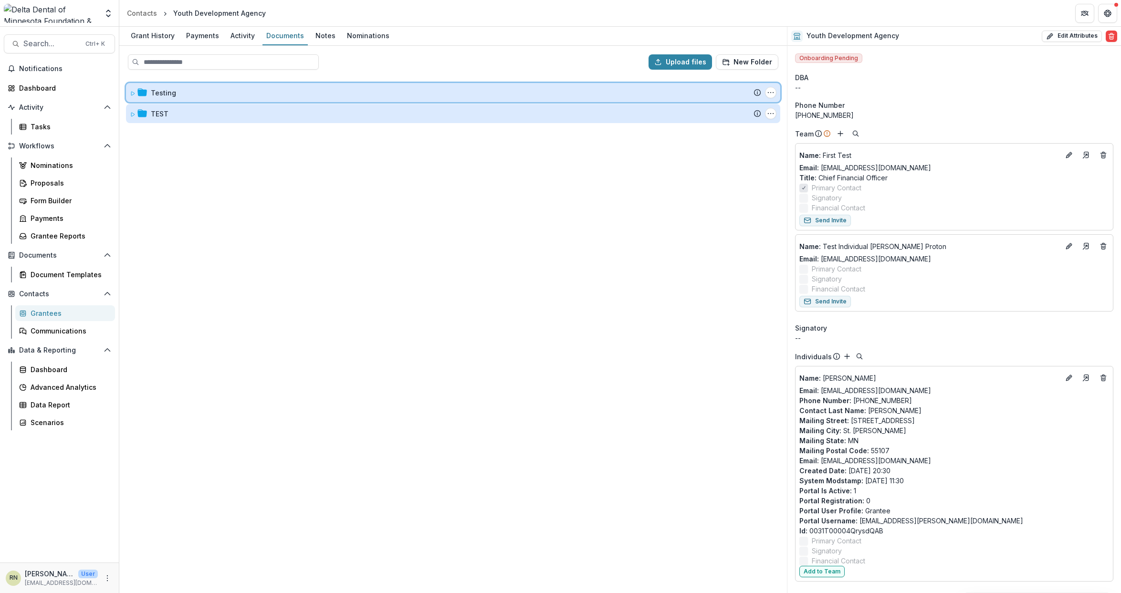
click at [135, 92] on icon at bounding box center [133, 94] width 6 height 6
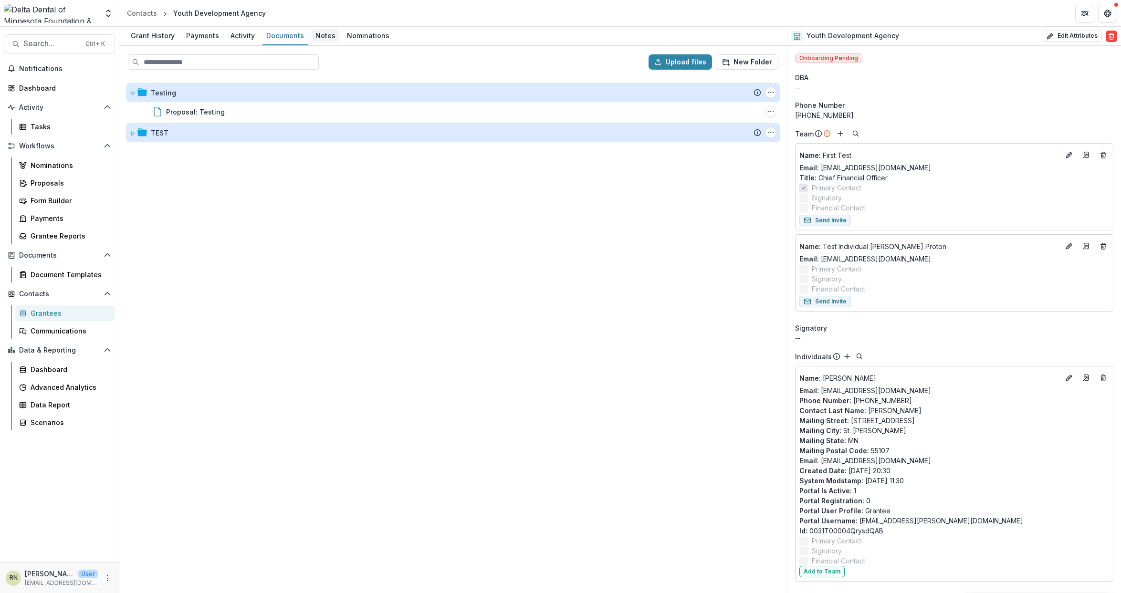
click at [324, 36] on div "Notes" at bounding box center [326, 36] width 28 height 14
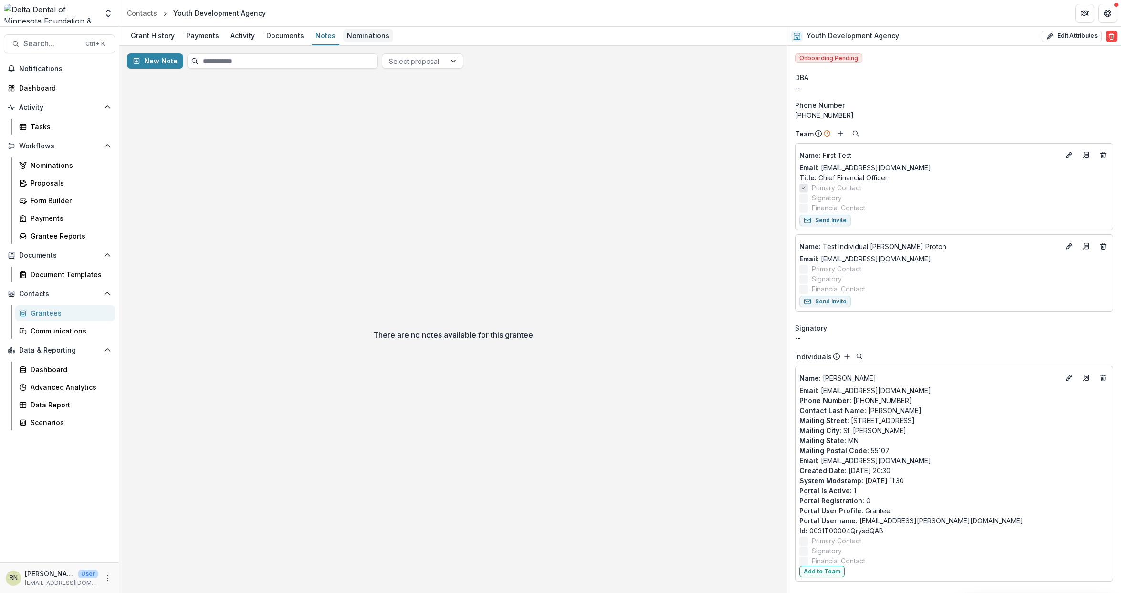
click at [367, 34] on div "Nominations" at bounding box center [368, 36] width 50 height 14
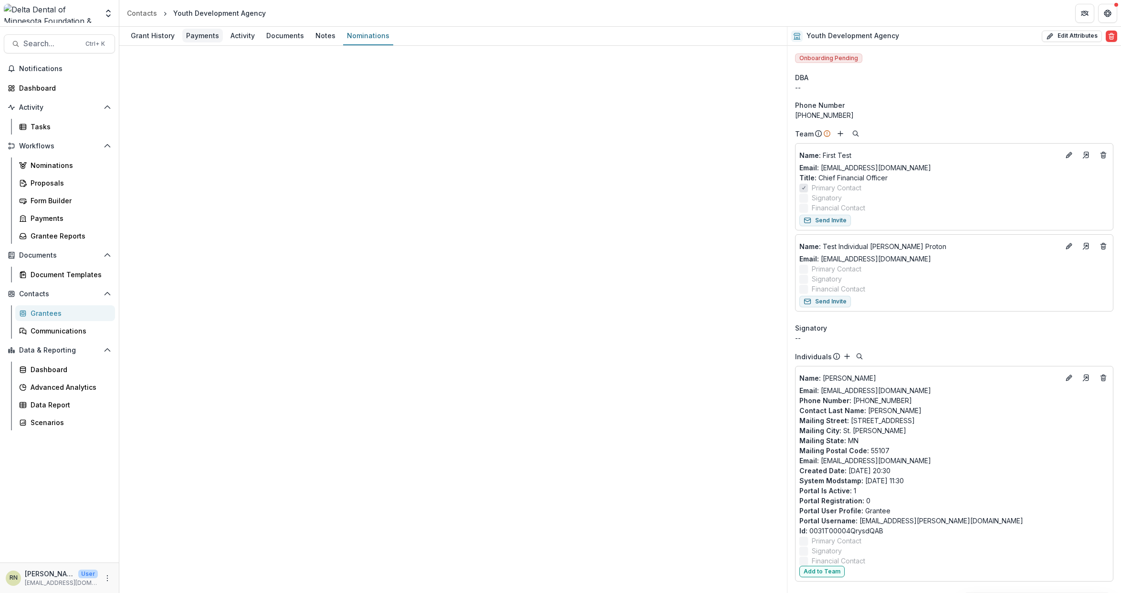
click at [214, 33] on div "Payments" at bounding box center [202, 36] width 41 height 14
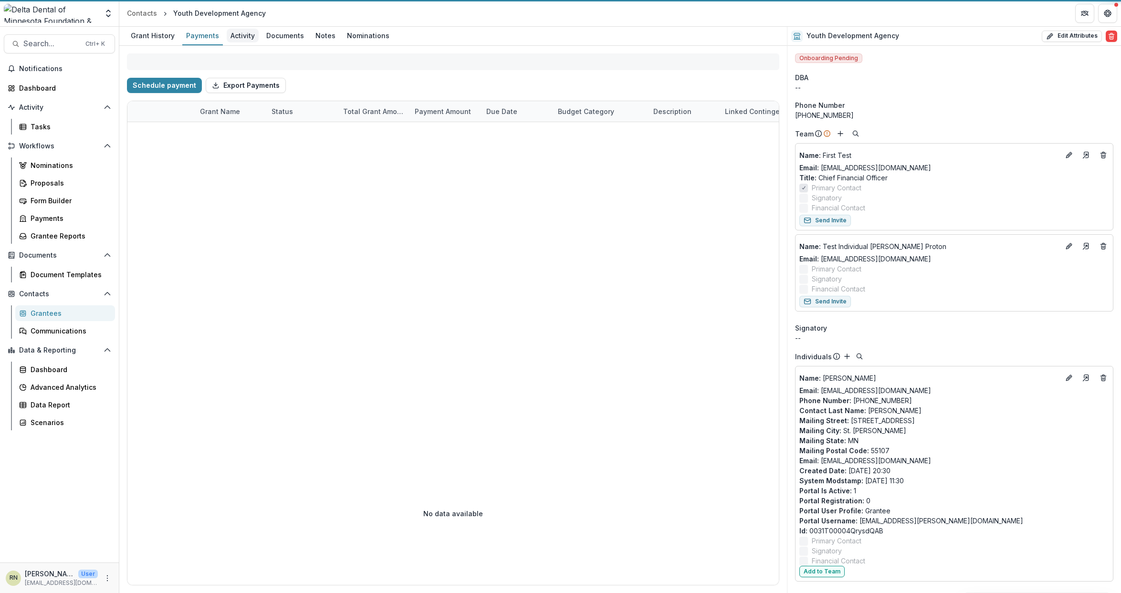
click at [237, 34] on div "Activity" at bounding box center [243, 36] width 32 height 14
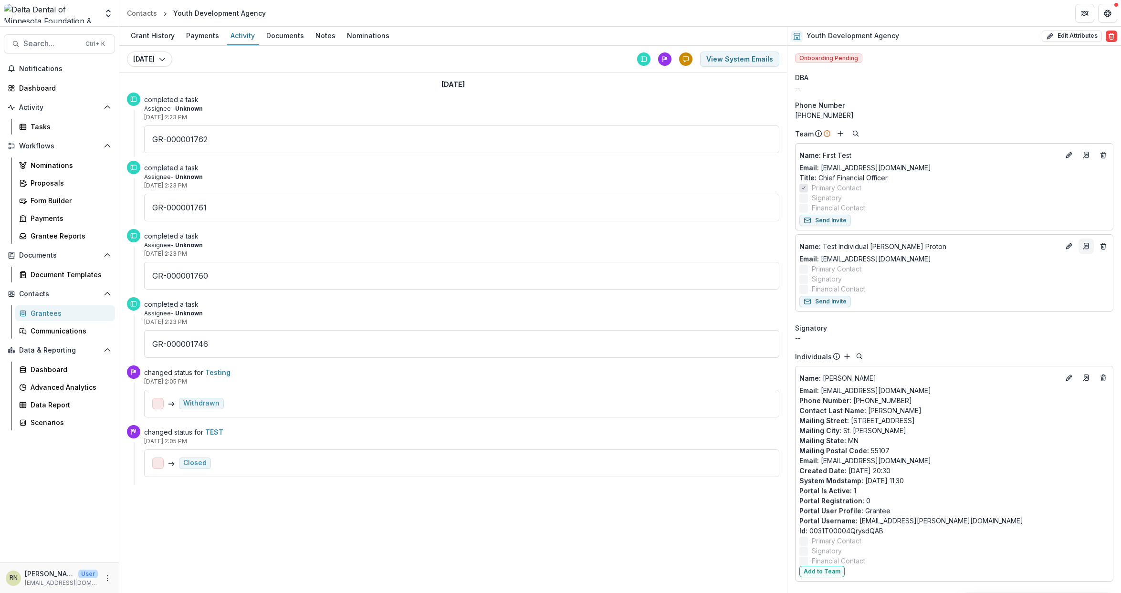
click at [1083, 247] on icon "Go to contact" at bounding box center [1086, 246] width 8 height 8
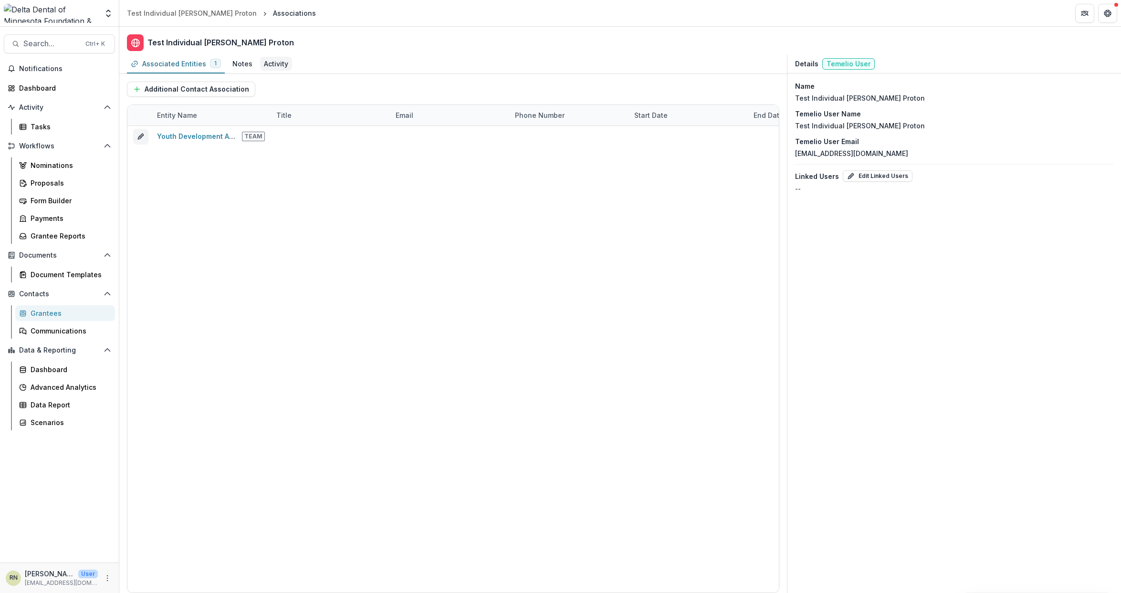
click at [265, 64] on div "Activity" at bounding box center [276, 64] width 24 height 10
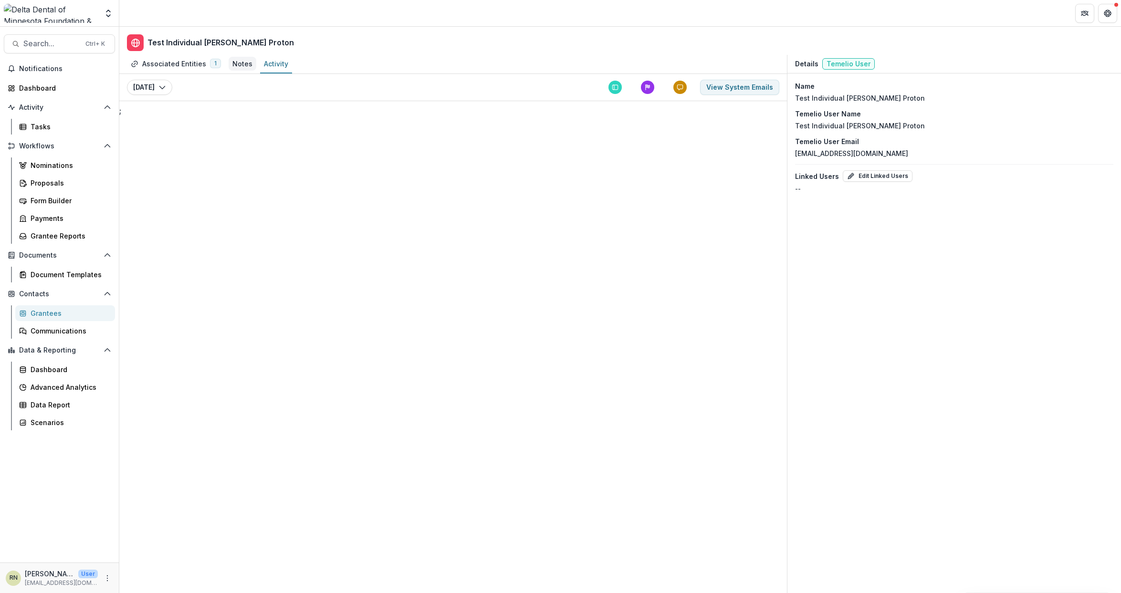
click at [239, 67] on div "Notes" at bounding box center [242, 64] width 20 height 10
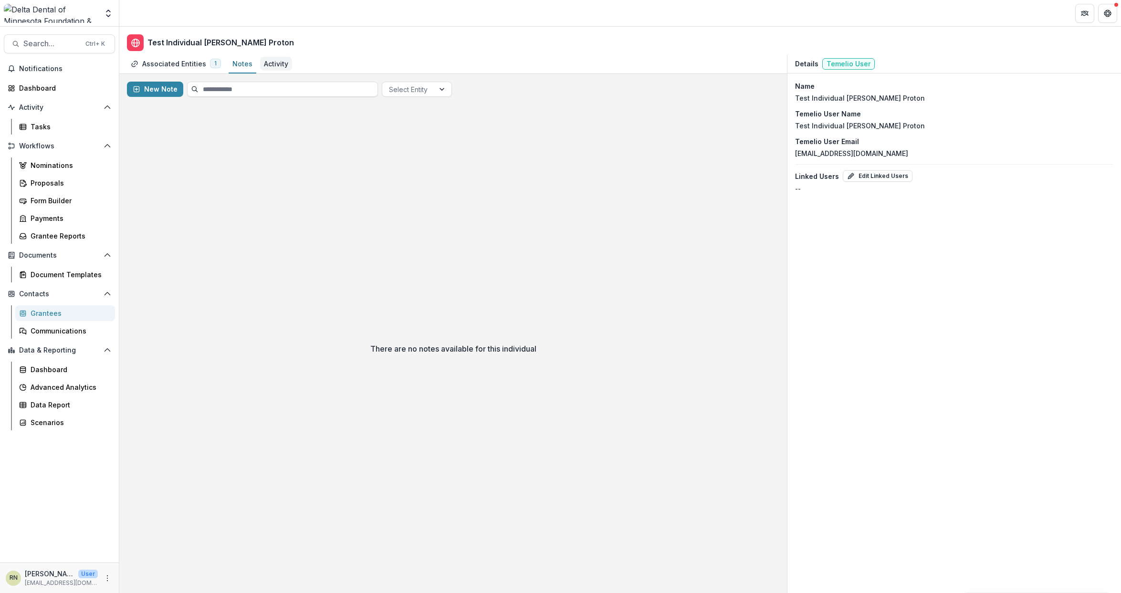
click at [268, 64] on div "Activity" at bounding box center [276, 64] width 24 height 10
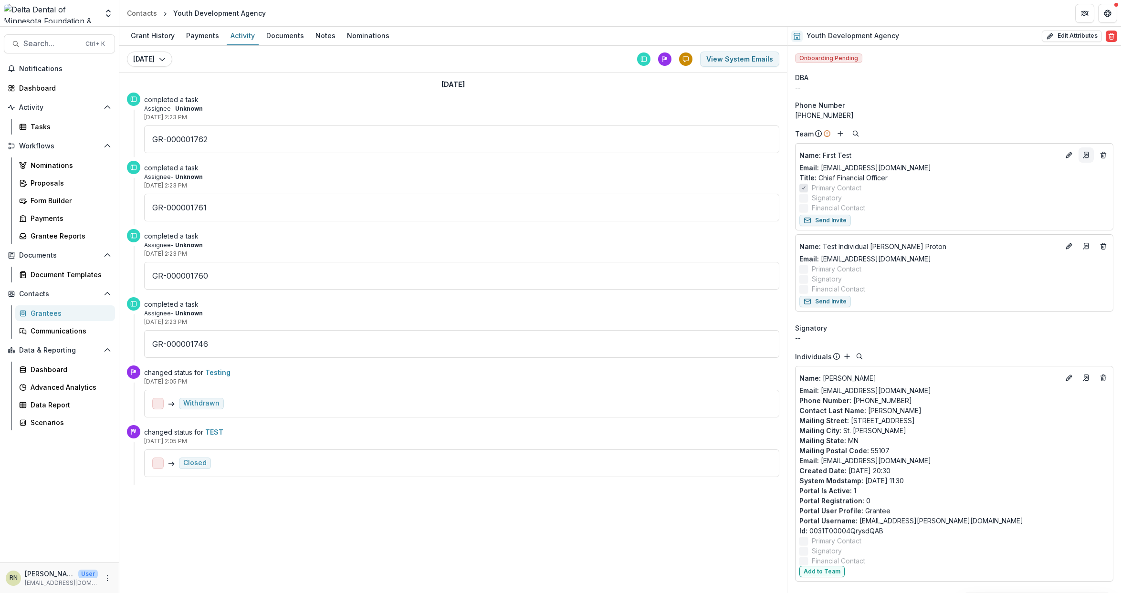
click at [1083, 155] on line "Go to contact" at bounding box center [1085, 156] width 4 height 4
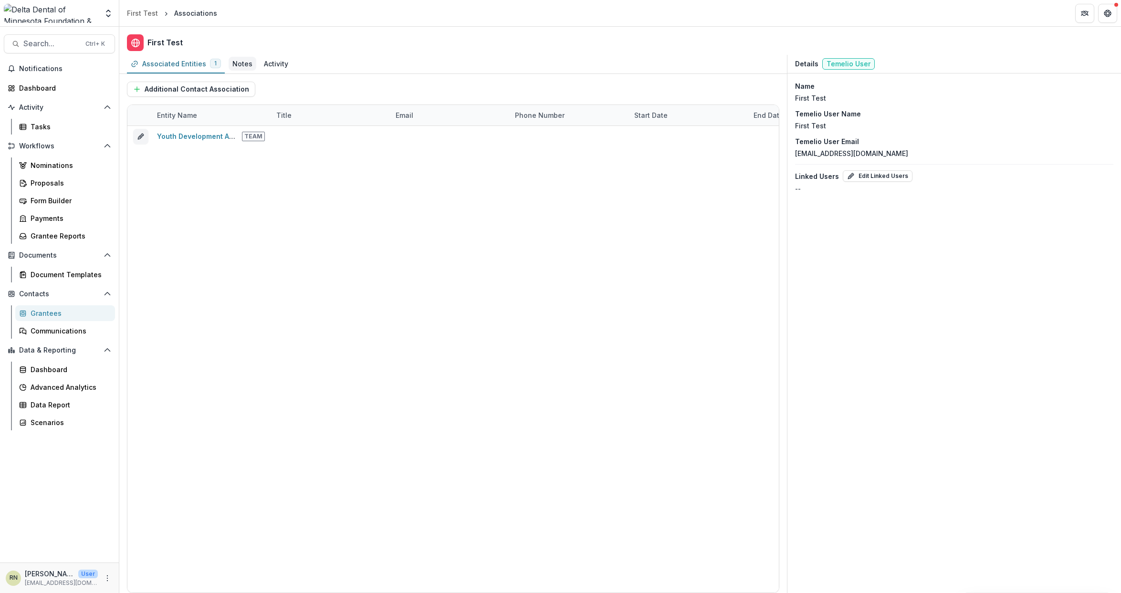
click at [246, 60] on div "Notes" at bounding box center [242, 64] width 20 height 10
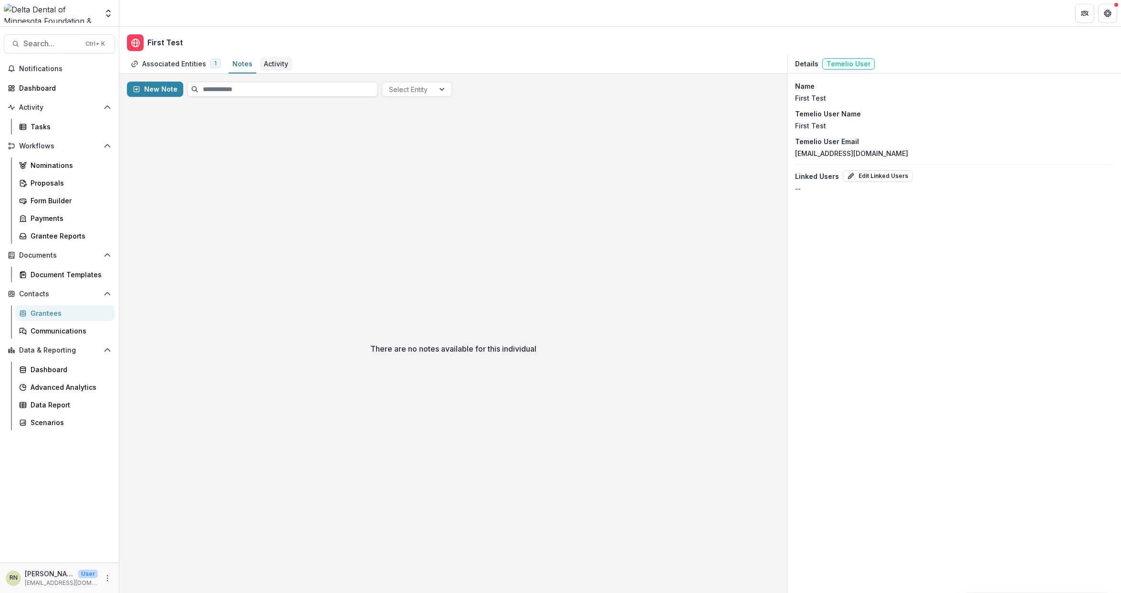
click at [271, 63] on div "Activity" at bounding box center [276, 64] width 24 height 10
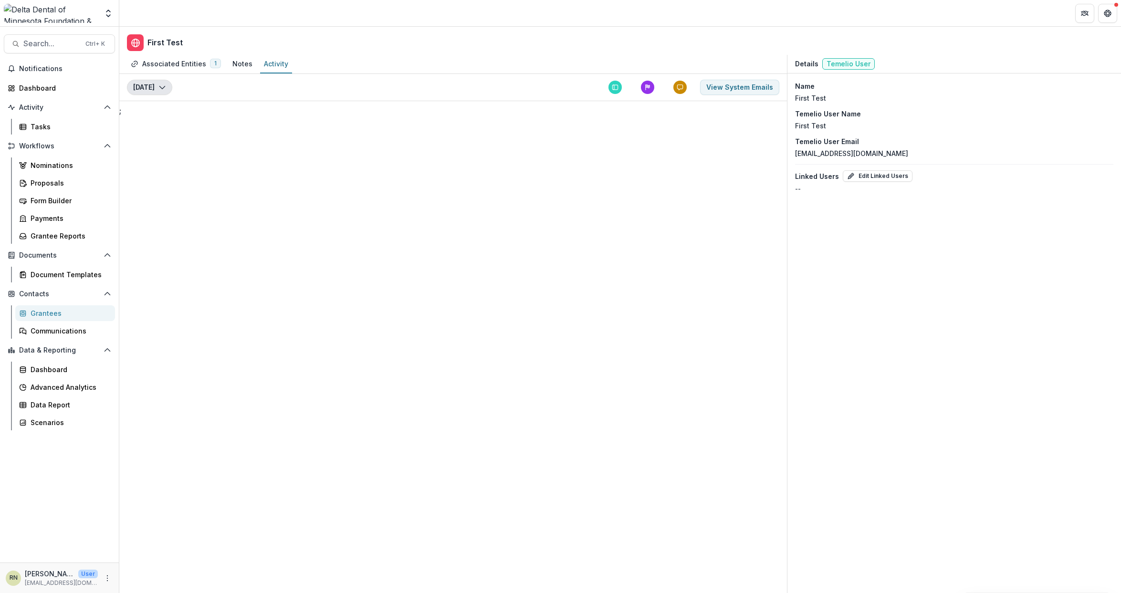
click at [160, 85] on icon "button" at bounding box center [162, 87] width 8 height 8
click at [725, 85] on button "View System Emails" at bounding box center [739, 87] width 79 height 15
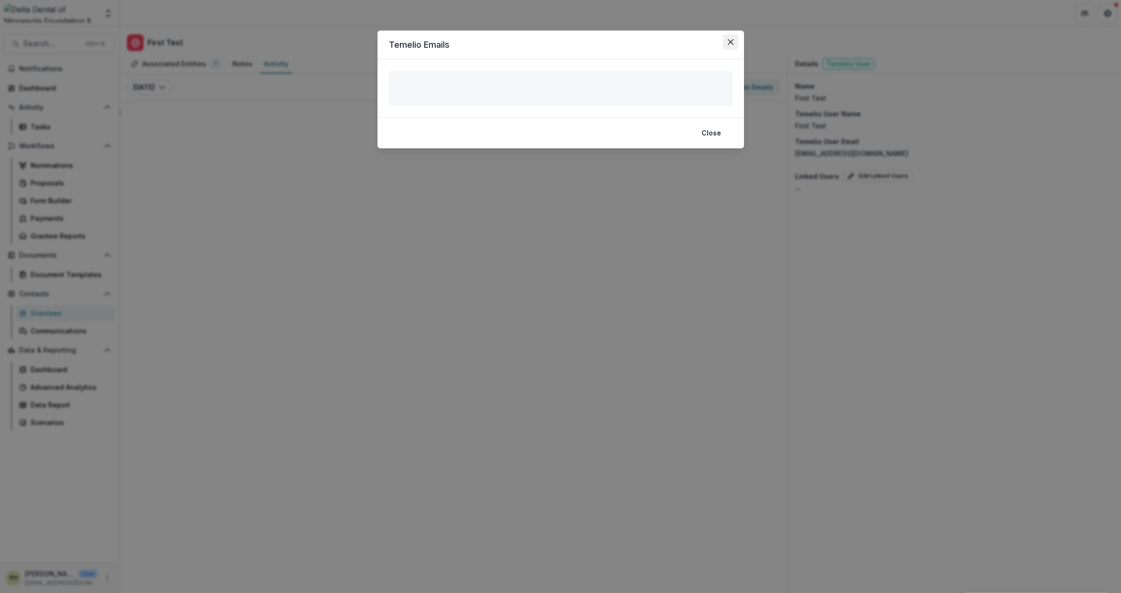
click at [726, 42] on button "Close" at bounding box center [730, 41] width 15 height 15
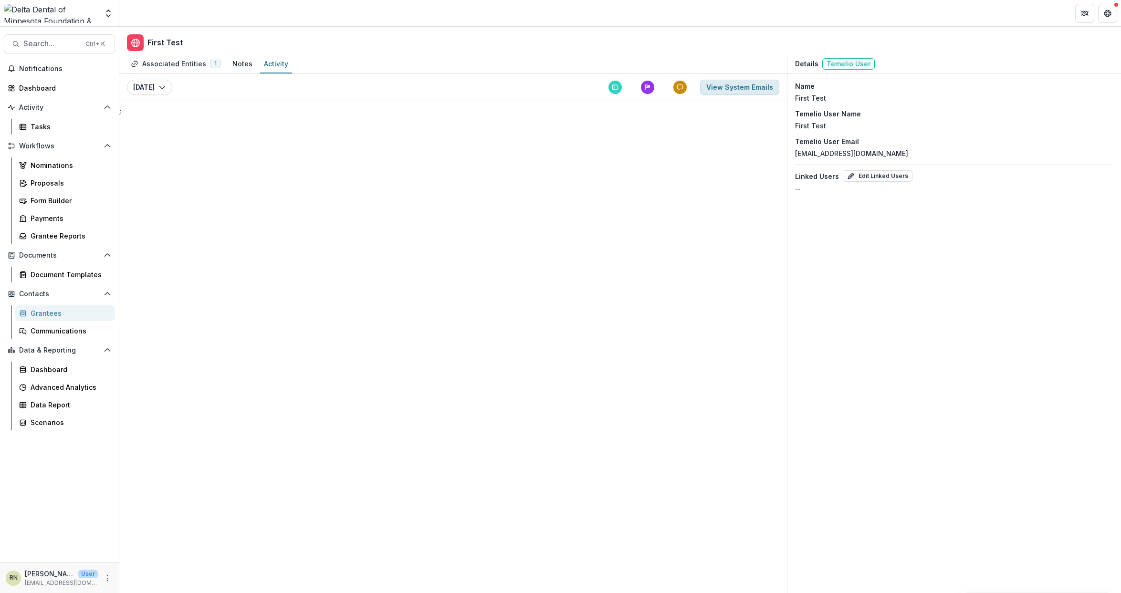
click at [744, 87] on button "View System Emails" at bounding box center [739, 87] width 79 height 15
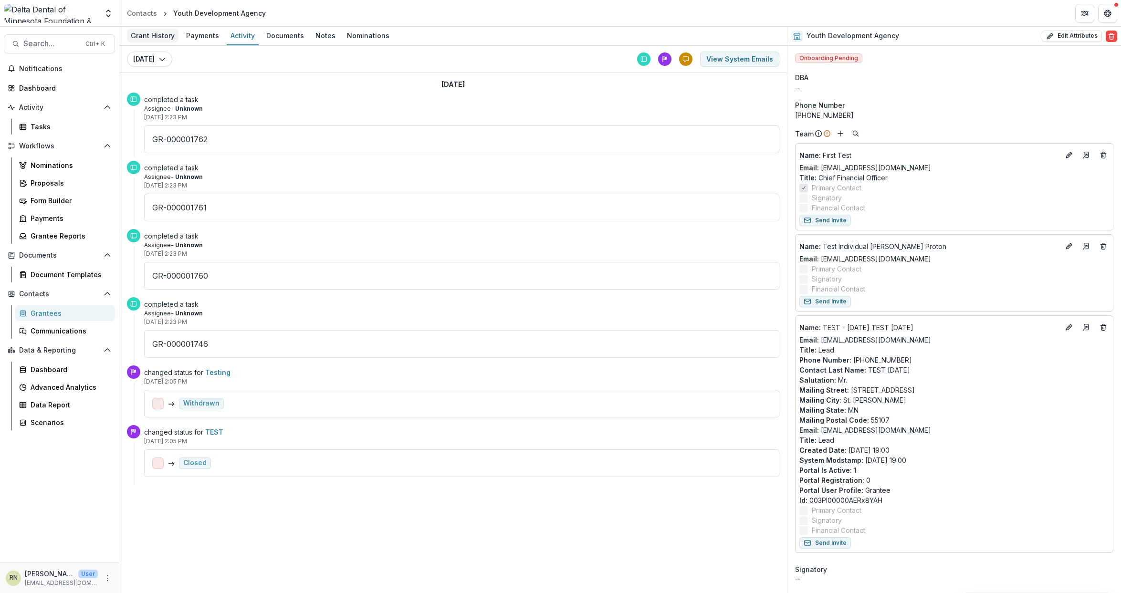
click at [142, 38] on div "Grant History" at bounding box center [153, 36] width 52 height 14
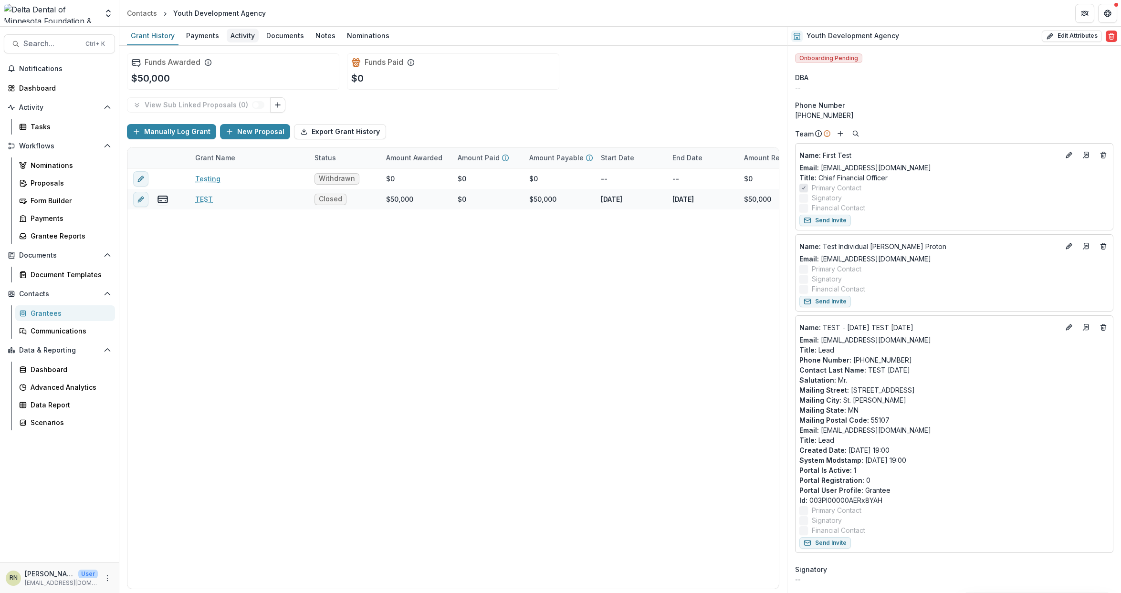
click at [243, 40] on div "Activity" at bounding box center [243, 36] width 32 height 14
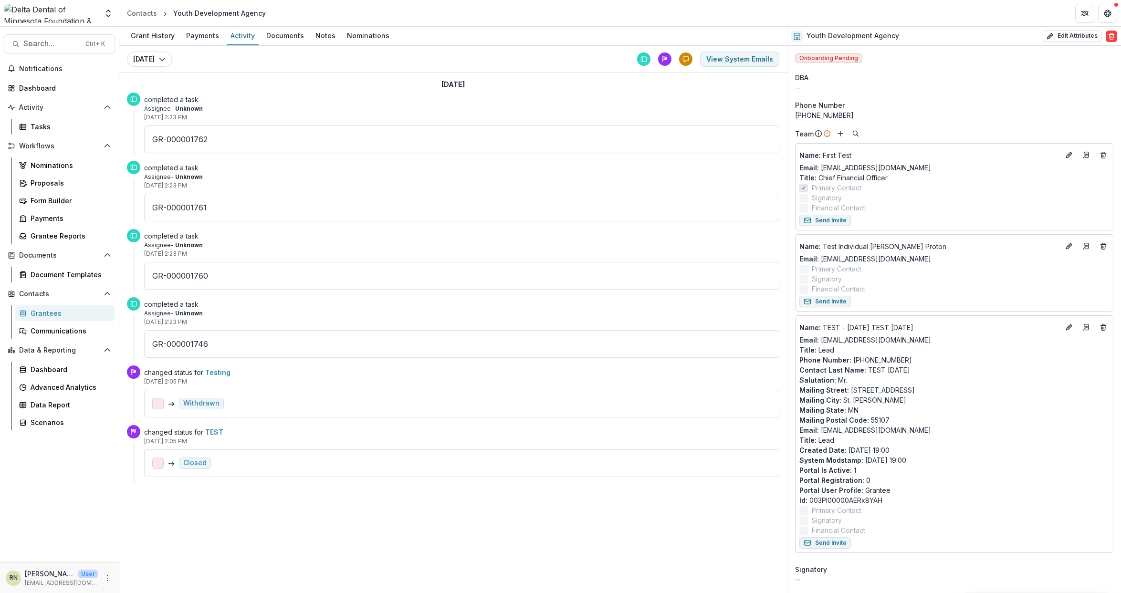
click at [838, 59] on span "Onboarding Pending" at bounding box center [828, 58] width 67 height 10
click at [885, 77] on div "DBA" at bounding box center [954, 78] width 318 height 10
click at [747, 57] on button "View System Emails" at bounding box center [739, 59] width 79 height 15
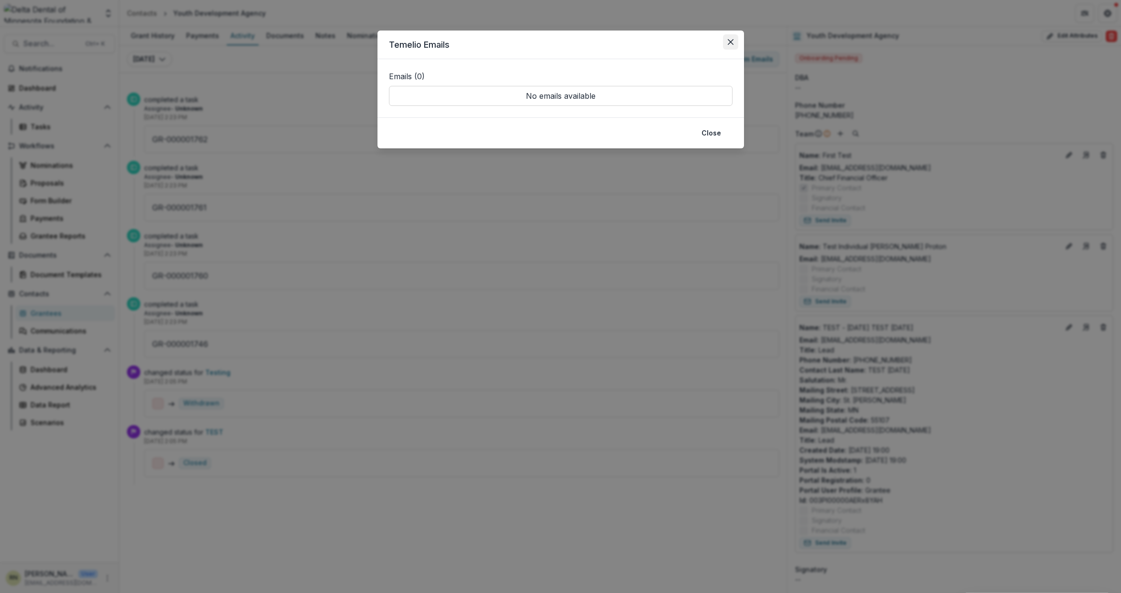
click at [729, 40] on icon "Close" at bounding box center [731, 42] width 6 height 6
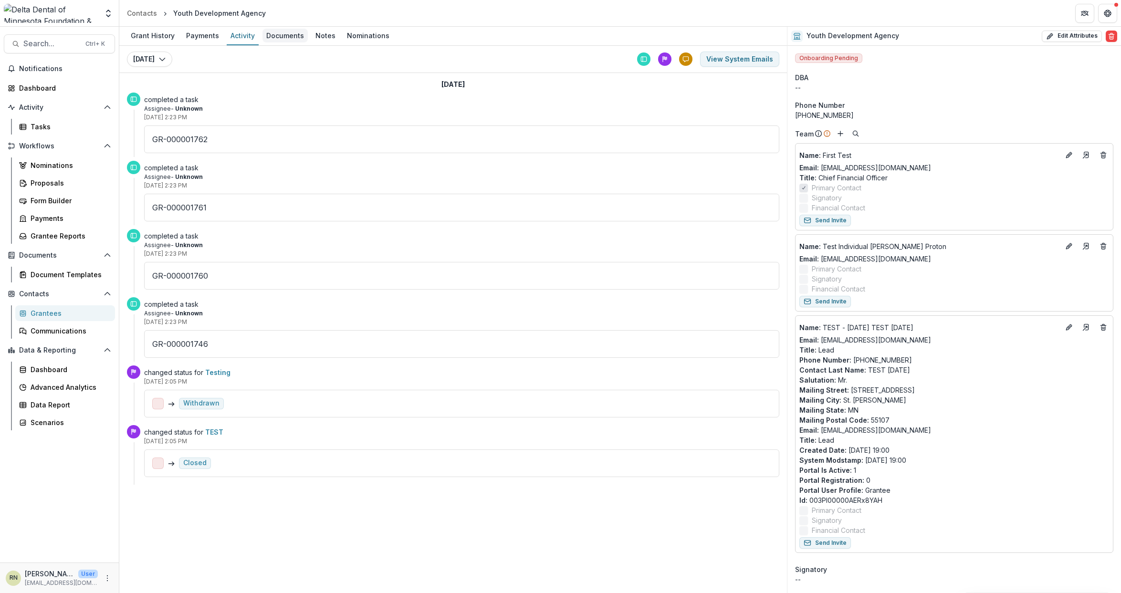
click at [278, 35] on div "Documents" at bounding box center [284, 36] width 45 height 14
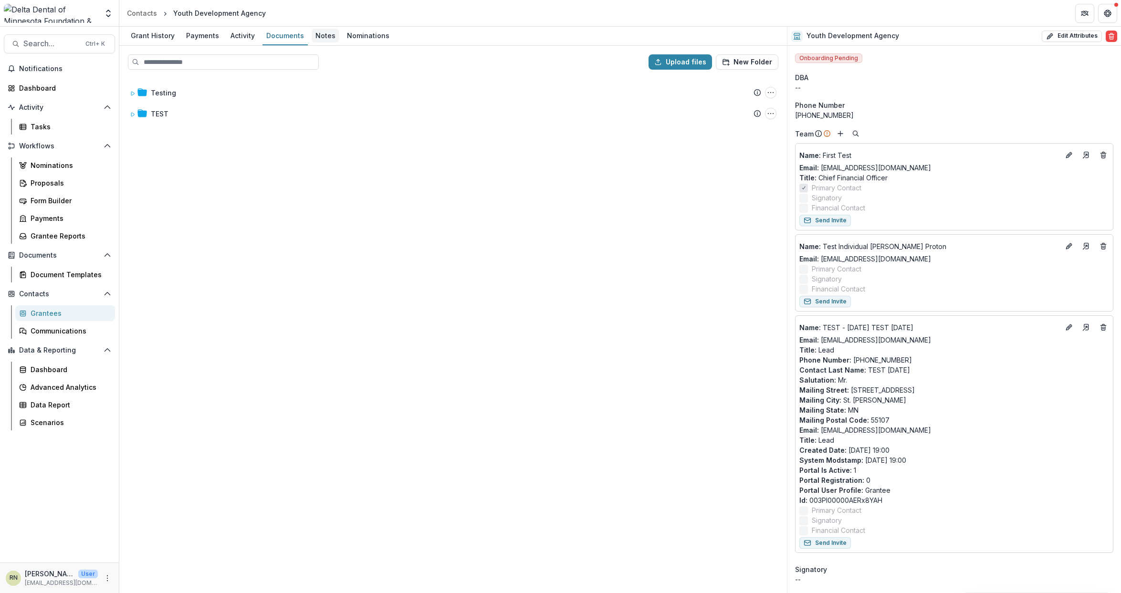
click at [319, 35] on div "Notes" at bounding box center [326, 36] width 28 height 14
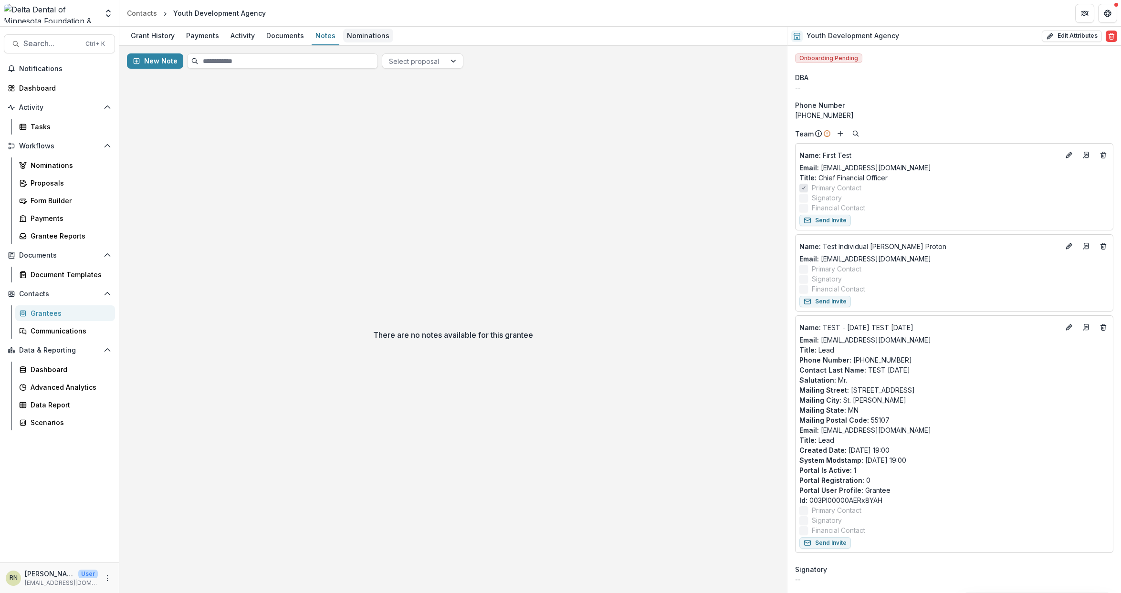
click at [376, 37] on div "Nominations" at bounding box center [368, 36] width 50 height 14
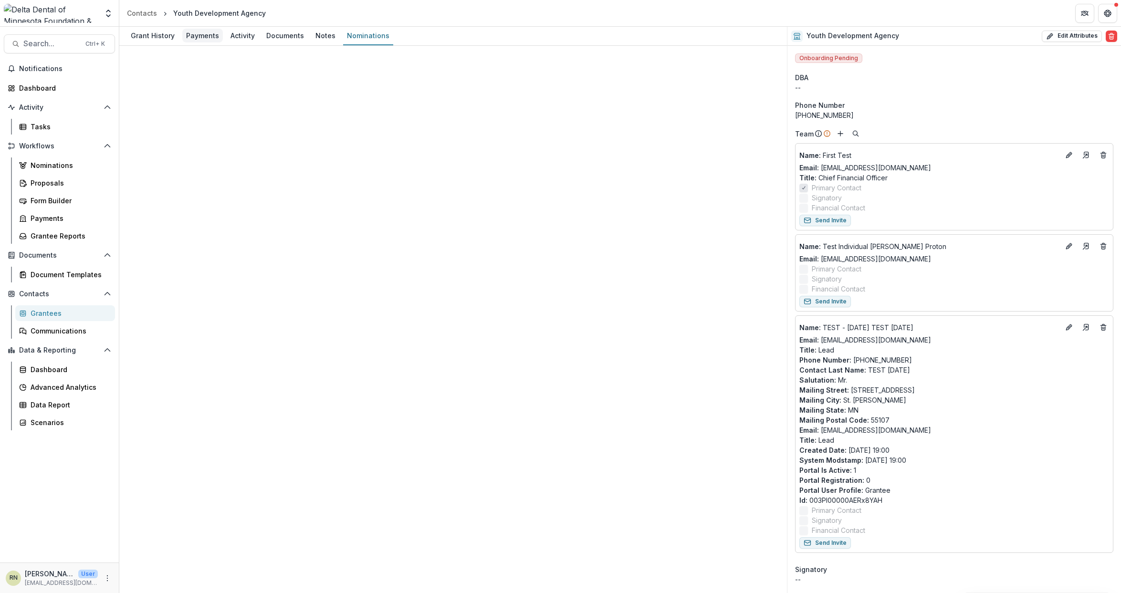
click at [204, 32] on div "Payments" at bounding box center [202, 36] width 41 height 14
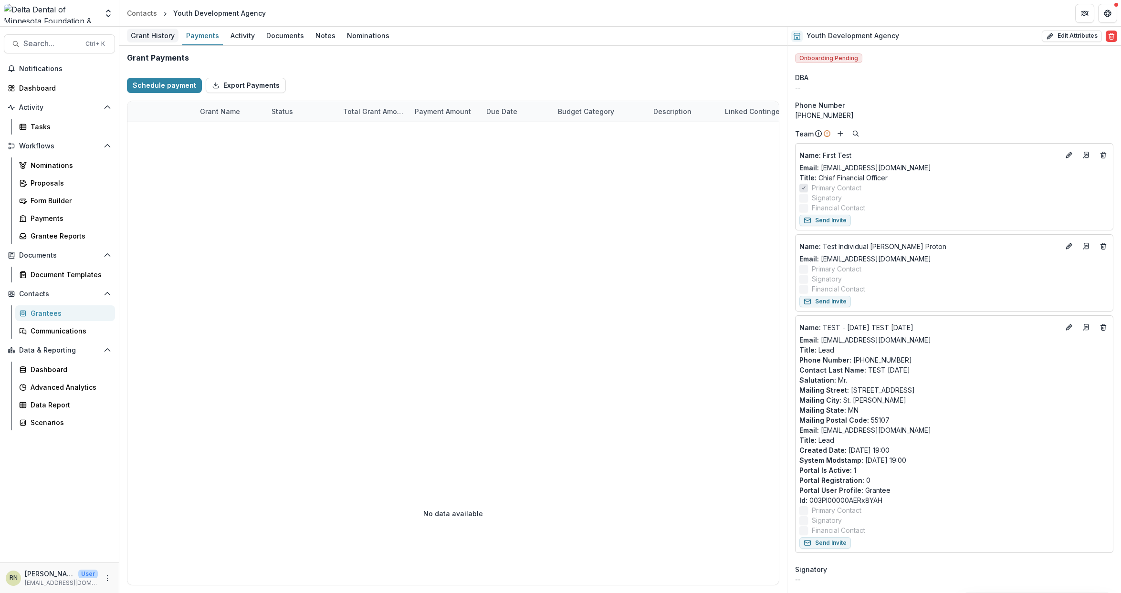
click at [150, 33] on div "Grant History" at bounding box center [153, 36] width 52 height 14
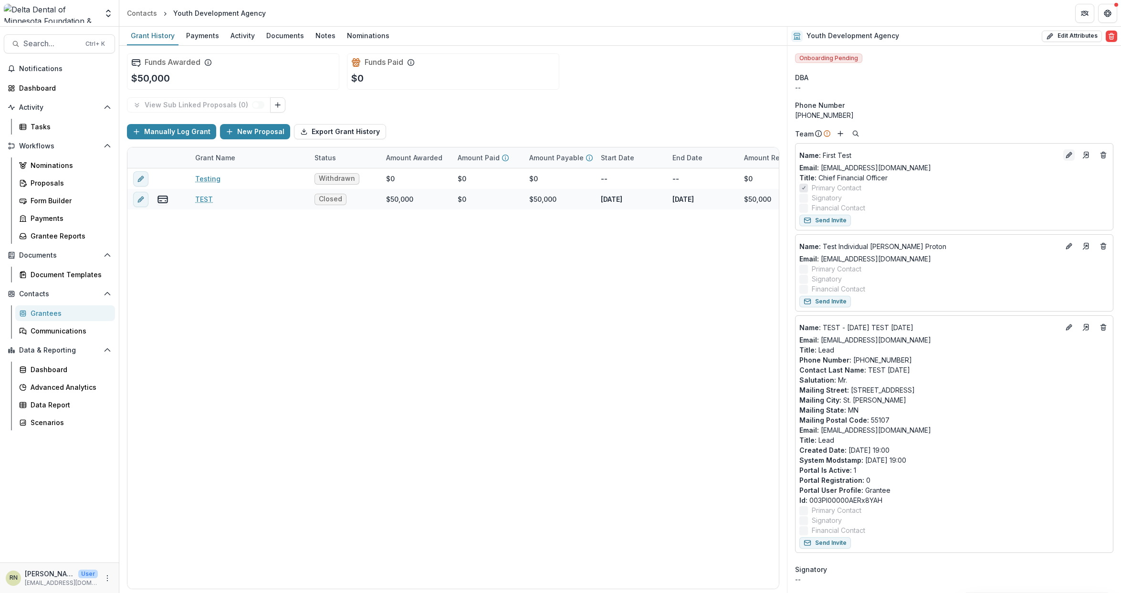
click at [1066, 154] on icon "Edit" at bounding box center [1068, 156] width 4 height 4
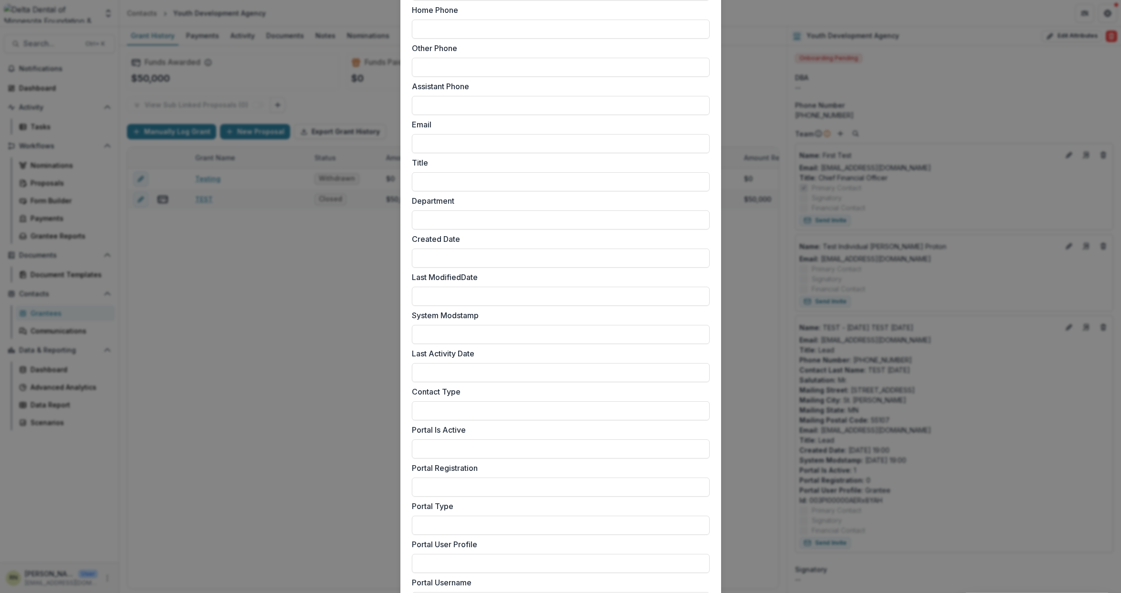
scroll to position [1017, 0]
